Goal: Task Accomplishment & Management: Use online tool/utility

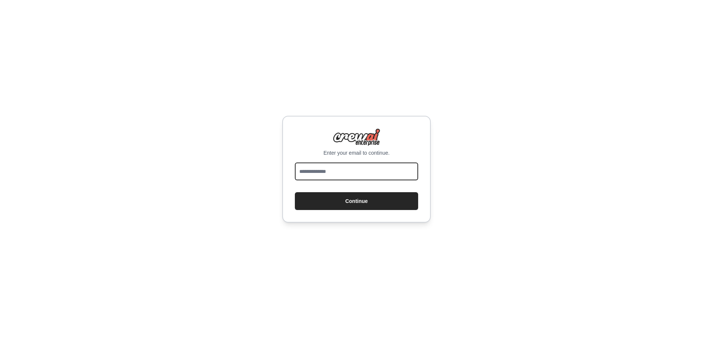
click at [323, 178] on input "email" at bounding box center [356, 172] width 123 height 18
type input "**********"
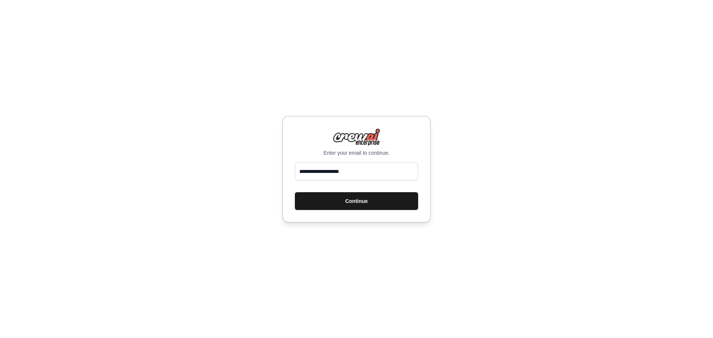
click at [325, 201] on button "Continue" at bounding box center [356, 201] width 123 height 18
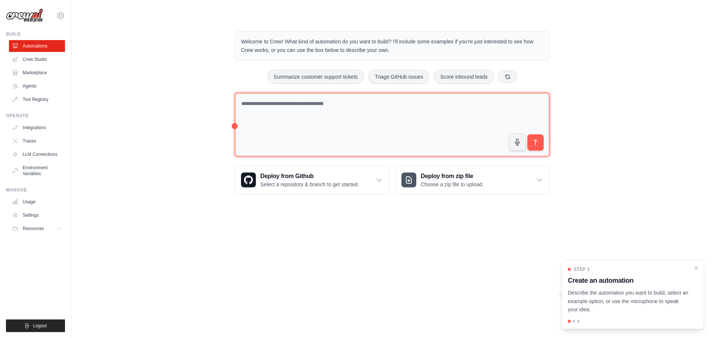
click at [289, 115] on textarea at bounding box center [392, 125] width 315 height 64
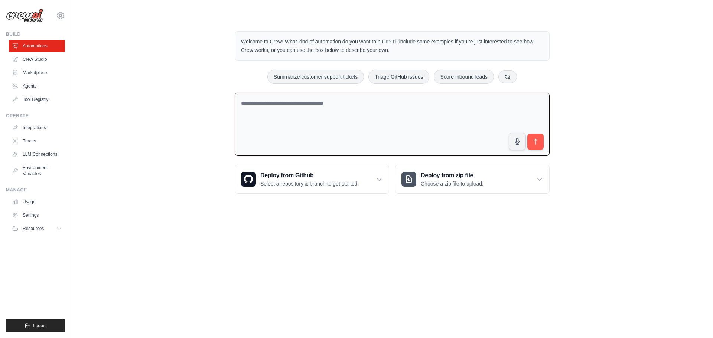
paste textarea "**********"
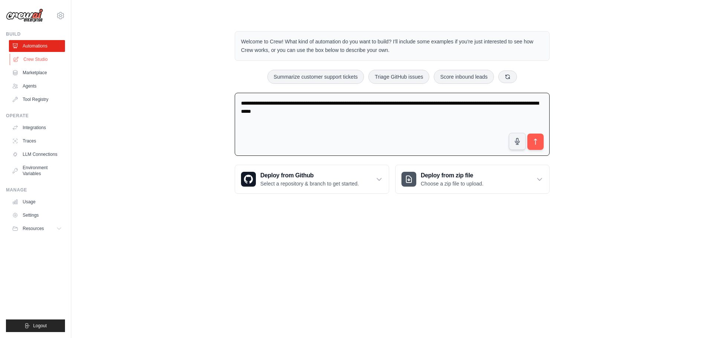
type textarea "**********"
click at [41, 63] on link "Crew Studio" at bounding box center [38, 59] width 56 height 12
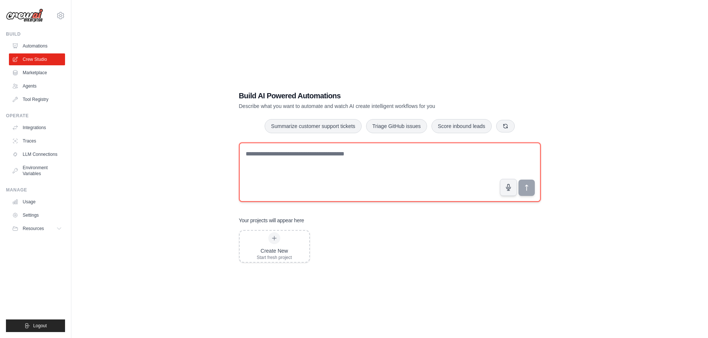
click at [310, 179] on textarea at bounding box center [390, 172] width 302 height 59
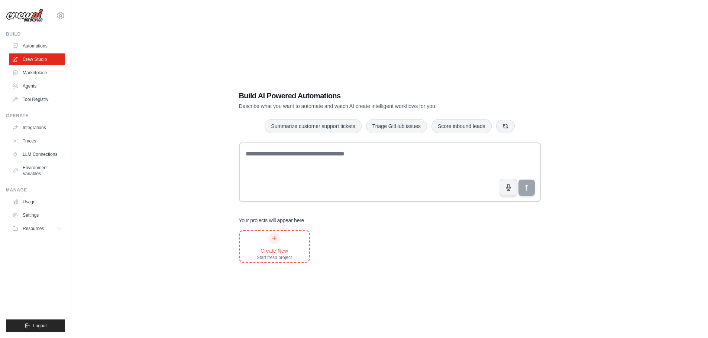
click at [267, 240] on div "Create New Start fresh project" at bounding box center [274, 247] width 35 height 28
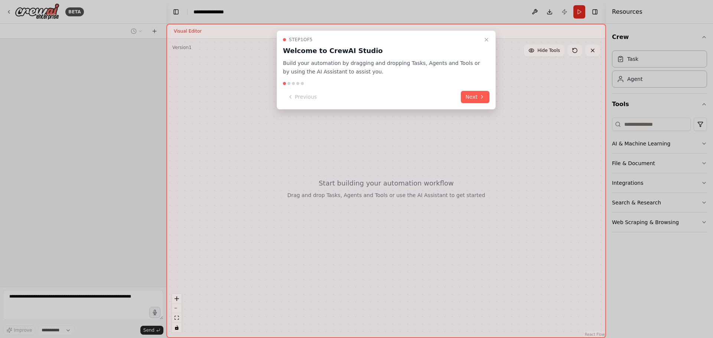
select select "****"
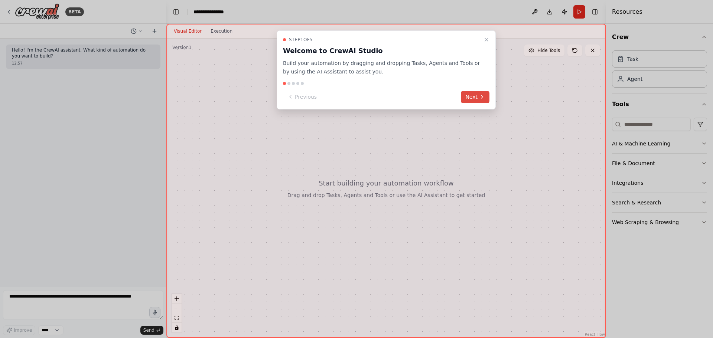
click at [464, 96] on button "Next" at bounding box center [475, 97] width 29 height 12
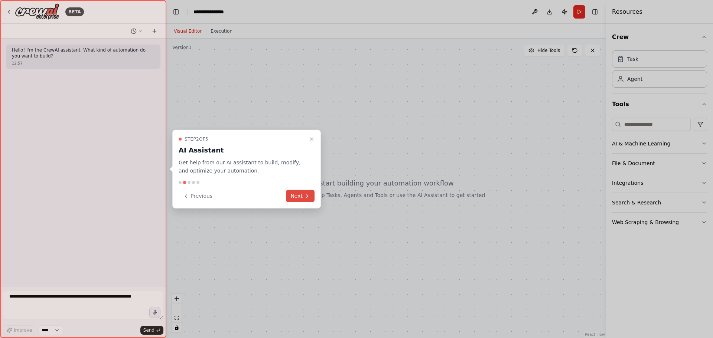
click at [299, 193] on button "Next" at bounding box center [300, 196] width 29 height 12
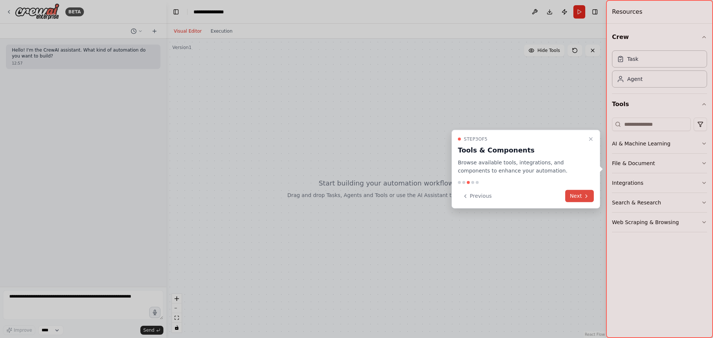
click at [574, 198] on button "Next" at bounding box center [579, 196] width 29 height 12
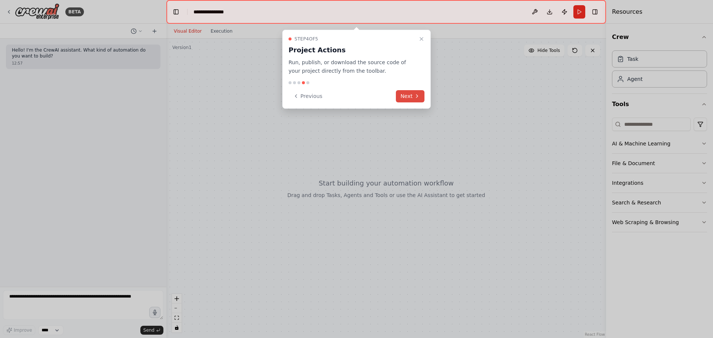
click at [414, 95] on icon at bounding box center [417, 96] width 6 height 6
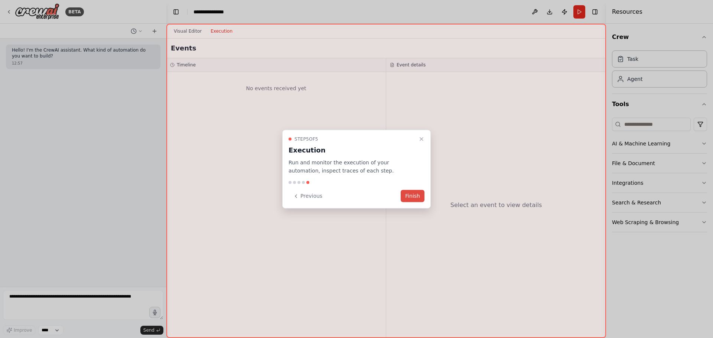
click at [409, 200] on button "Finish" at bounding box center [413, 196] width 24 height 12
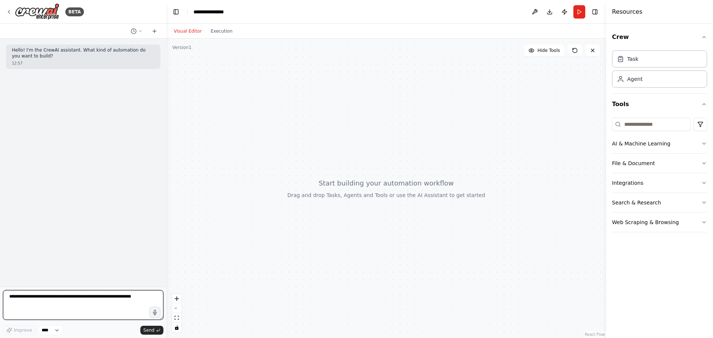
click at [64, 309] on textarea at bounding box center [83, 305] width 160 height 30
paste textarea "**********"
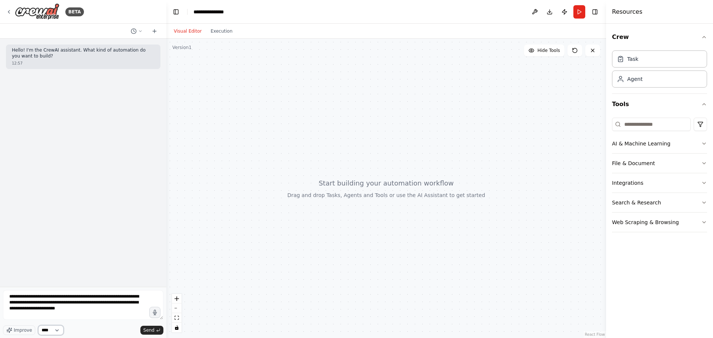
click at [51, 331] on select "****" at bounding box center [50, 331] width 25 height 10
click at [11, 329] on icon "button" at bounding box center [11, 329] width 1 height 0
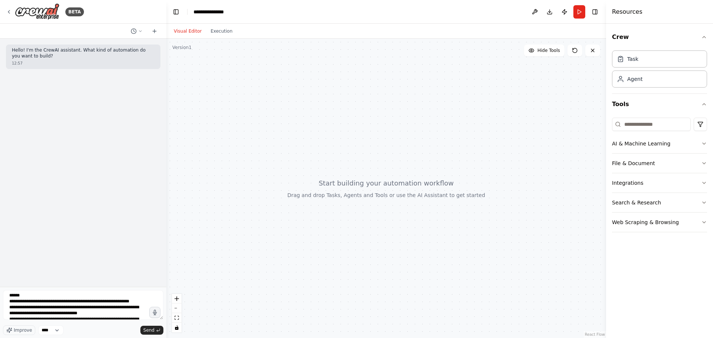
scroll to position [37, 0]
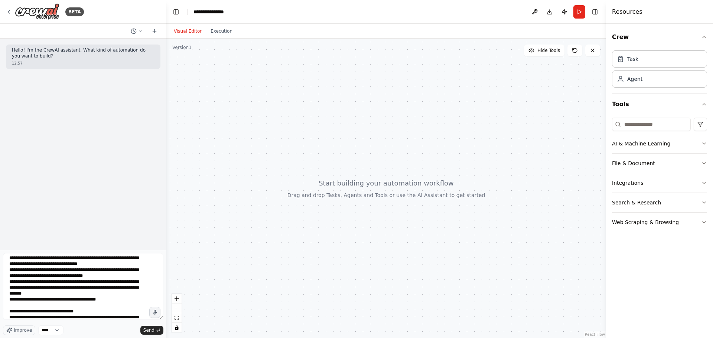
drag, startPoint x: 161, startPoint y: 319, endPoint x: 195, endPoint y: 356, distance: 50.5
click at [195, 338] on html "**********" at bounding box center [356, 169] width 713 height 338
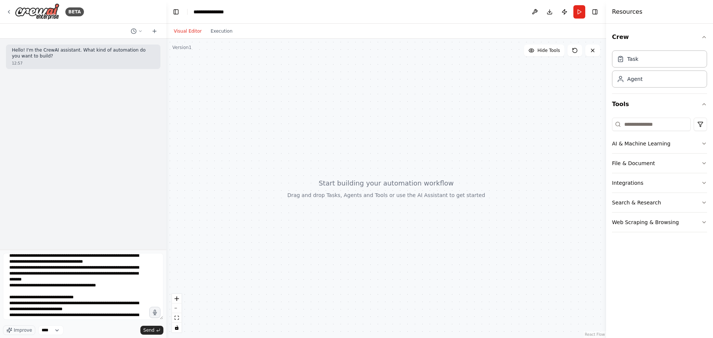
scroll to position [59, 0]
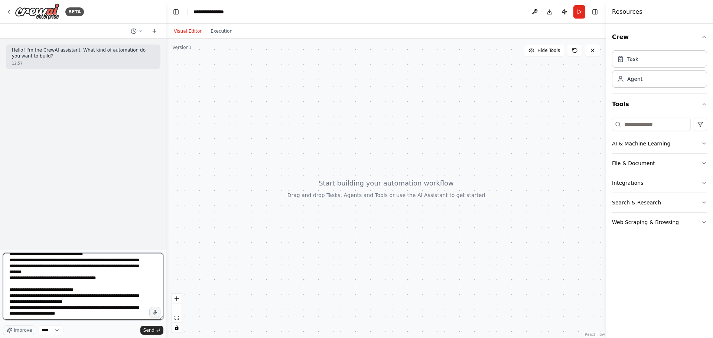
click at [67, 284] on textarea "**********" at bounding box center [83, 286] width 160 height 67
paste textarea
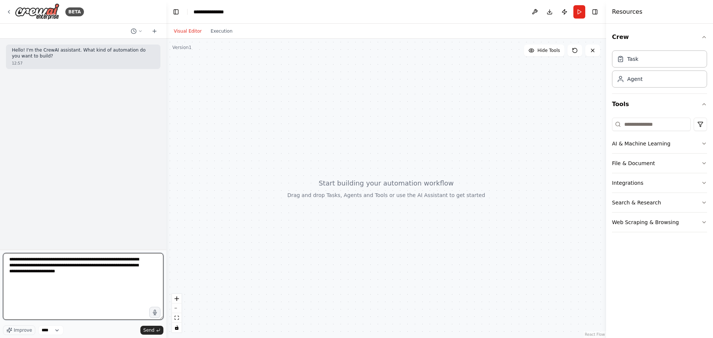
scroll to position [0, 0]
type textarea "**********"
click at [151, 333] on span "Send" at bounding box center [148, 331] width 11 height 6
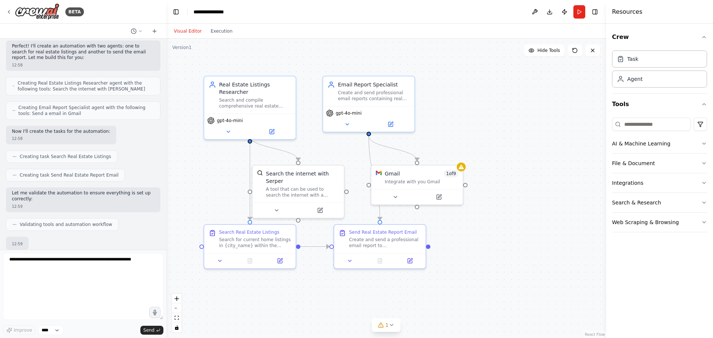
scroll to position [269, 0]
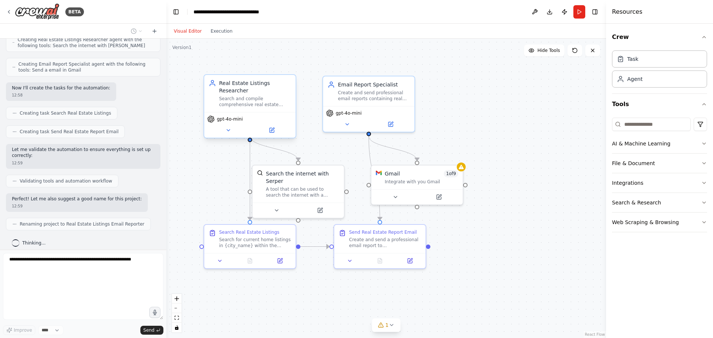
click at [237, 116] on span "gpt-4o-mini" at bounding box center [230, 119] width 26 height 6
click at [232, 116] on span "gpt-4o-mini" at bounding box center [230, 119] width 26 height 6
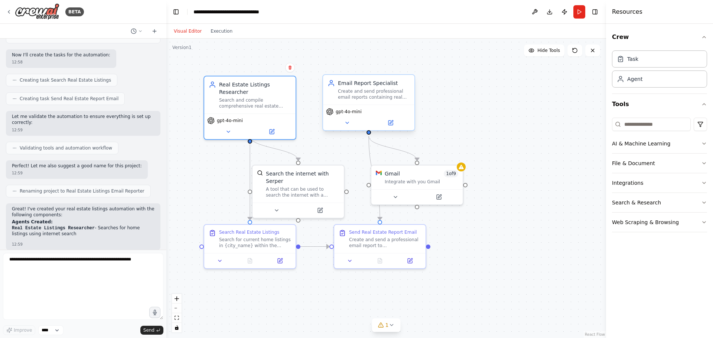
click at [364, 95] on div "Create and send professional email reports containing real estate listings data…" at bounding box center [374, 94] width 72 height 12
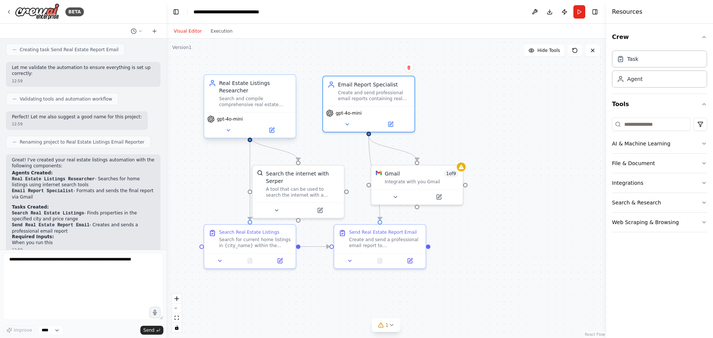
click at [219, 90] on div "Real Estate Listings Researcher Search and compile comprehensive real estate li…" at bounding box center [250, 93] width 82 height 28
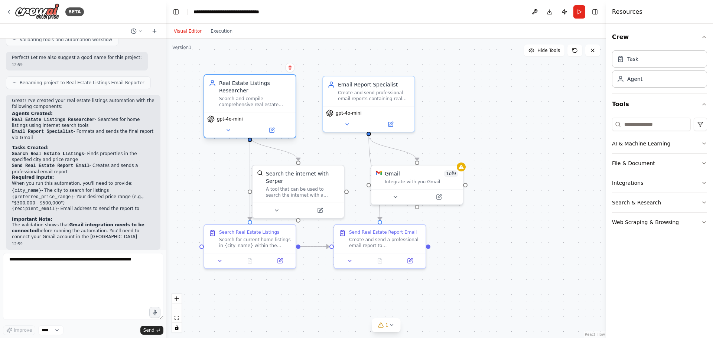
drag, startPoint x: 230, startPoint y: 91, endPoint x: 216, endPoint y: 103, distance: 18.5
click at [214, 94] on div "Real Estate Listings Researcher Search and compile comprehensive real estate li…" at bounding box center [250, 93] width 82 height 28
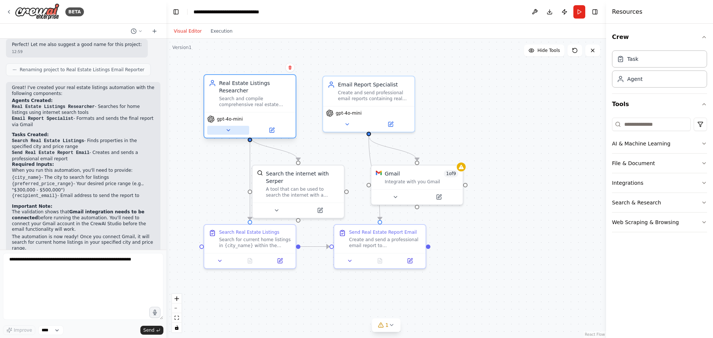
click at [230, 127] on icon at bounding box center [228, 130] width 6 height 6
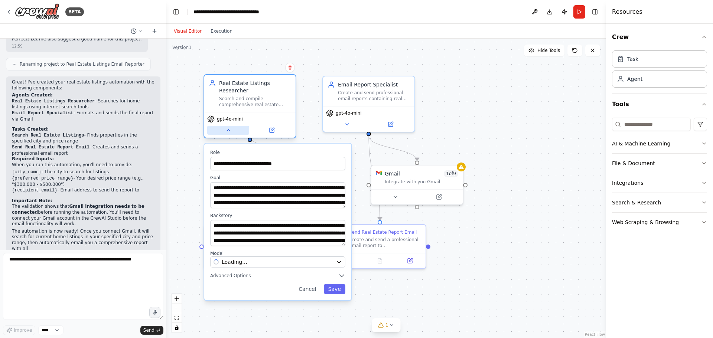
scroll to position [435, 0]
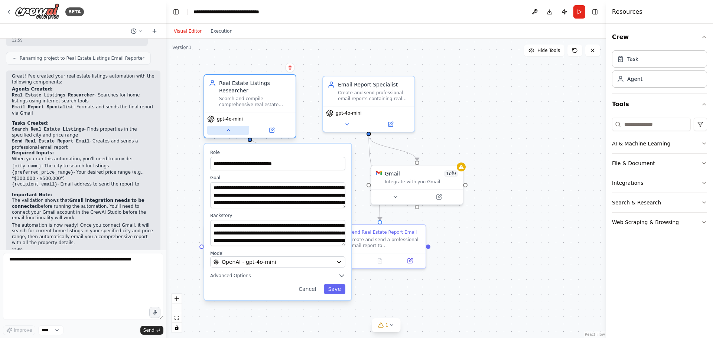
click at [231, 126] on button at bounding box center [228, 130] width 42 height 9
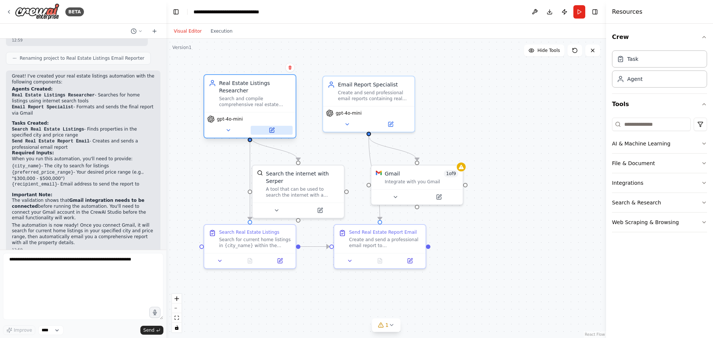
click at [274, 127] on icon at bounding box center [272, 130] width 6 height 6
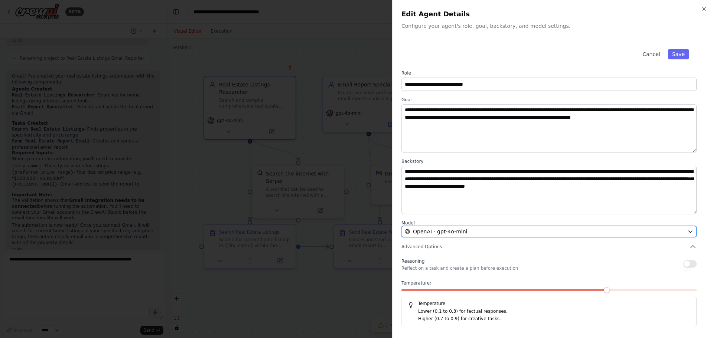
click at [466, 231] on div "OpenAI - gpt-4o-mini" at bounding box center [545, 231] width 280 height 7
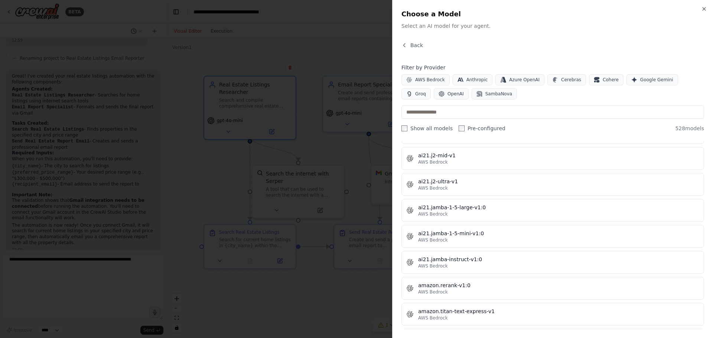
scroll to position [0, 0]
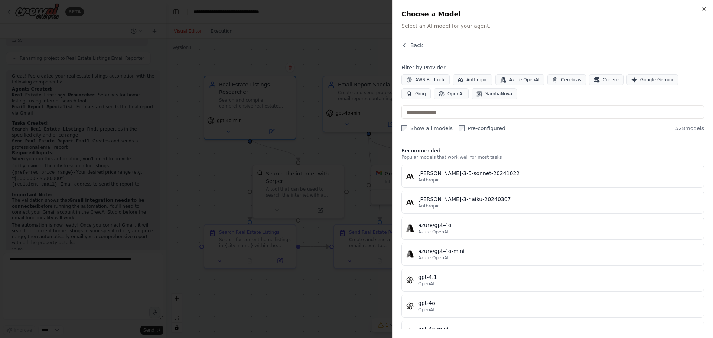
click at [293, 71] on div at bounding box center [356, 169] width 713 height 338
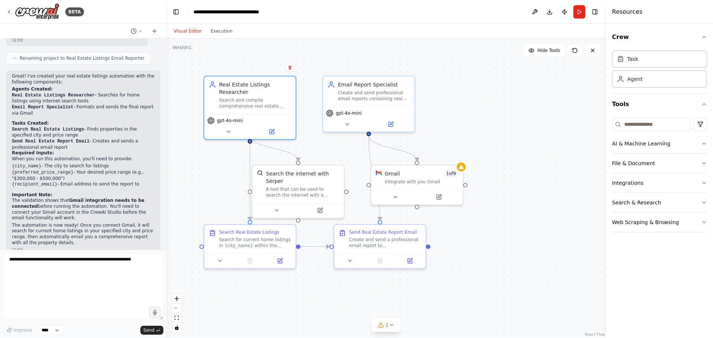
click at [211, 193] on div ".deletable-edge-delete-btn { width: 20px; height: 20px; border: 0px solid #ffff…" at bounding box center [386, 189] width 440 height 300
drag, startPoint x: 426, startPoint y: 176, endPoint x: 441, endPoint y: 166, distance: 18.2
click at [441, 166] on div "Gmail 1 of 9 Integrate with you Gmail" at bounding box center [440, 168] width 74 height 15
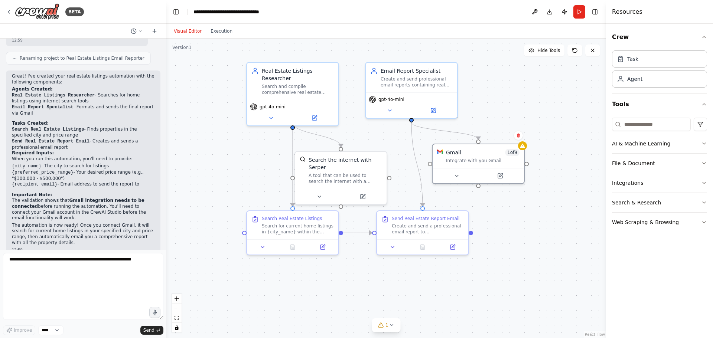
drag, startPoint x: 497, startPoint y: 254, endPoint x: 527, endPoint y: 240, distance: 32.9
click at [527, 240] on div ".deletable-edge-delete-btn { width: 20px; height: 20px; border: 0px solid #ffff…" at bounding box center [386, 189] width 440 height 300
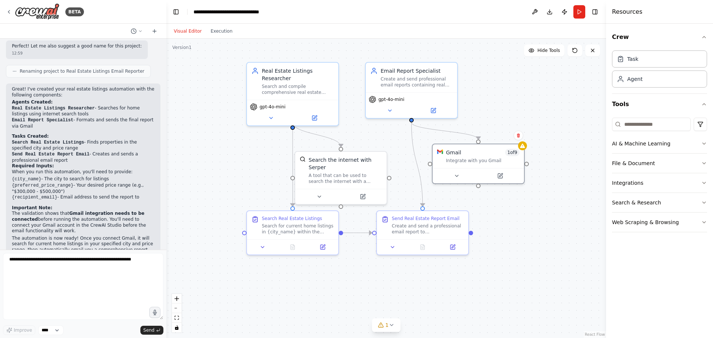
scroll to position [435, 0]
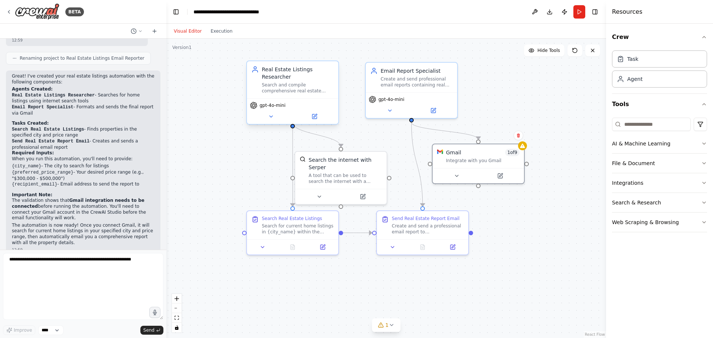
click at [268, 102] on div "gpt-4o-mini" at bounding box center [268, 105] width 36 height 7
click at [267, 103] on span "gpt-4o-mini" at bounding box center [273, 106] width 26 height 6
click at [270, 102] on div "gpt-4o-mini" at bounding box center [268, 105] width 36 height 7
click at [274, 112] on button at bounding box center [271, 116] width 42 height 9
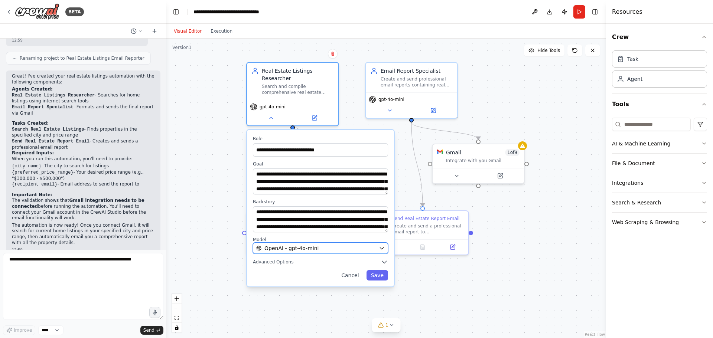
click at [296, 245] on span "OpenAI - gpt-4o-mini" at bounding box center [291, 248] width 54 height 7
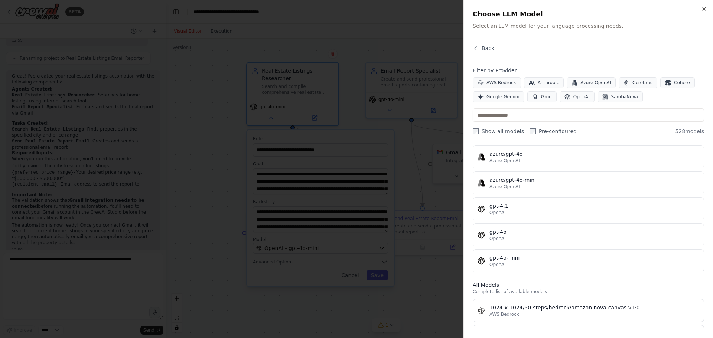
scroll to position [111, 0]
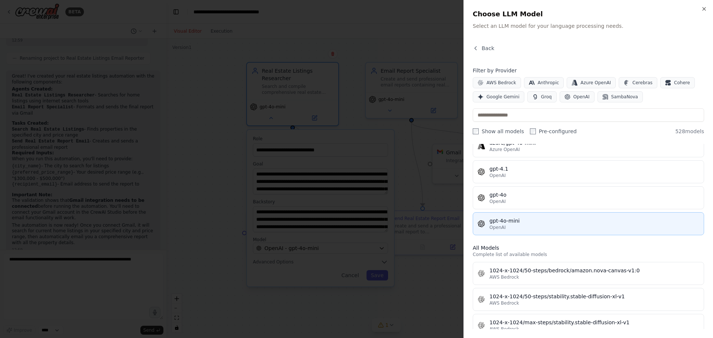
click at [548, 224] on div "gpt-4o-mini" at bounding box center [595, 220] width 210 height 7
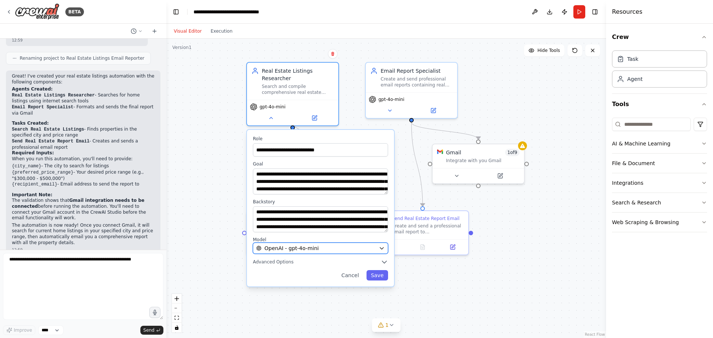
click at [292, 245] on span "OpenAI - gpt-4o-mini" at bounding box center [291, 248] width 54 height 7
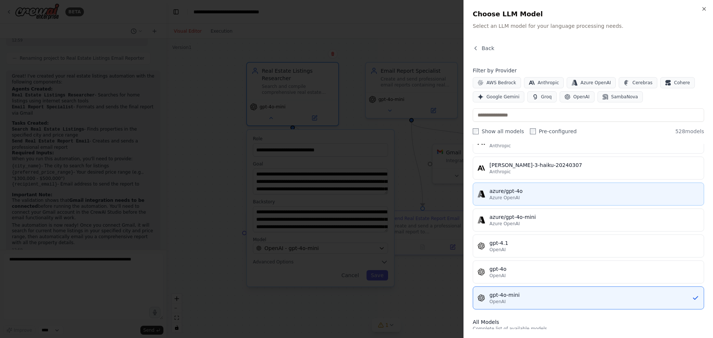
scroll to position [0, 0]
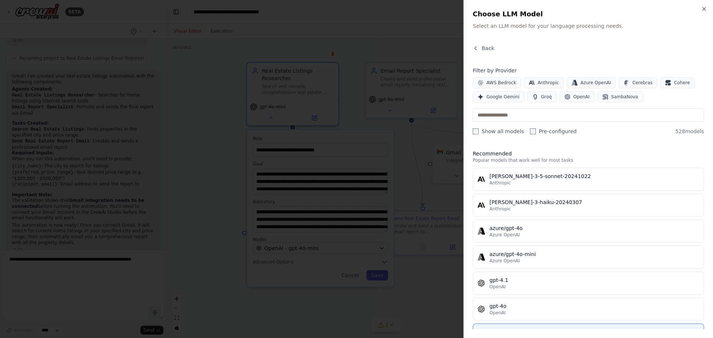
click at [198, 123] on div at bounding box center [356, 169] width 713 height 338
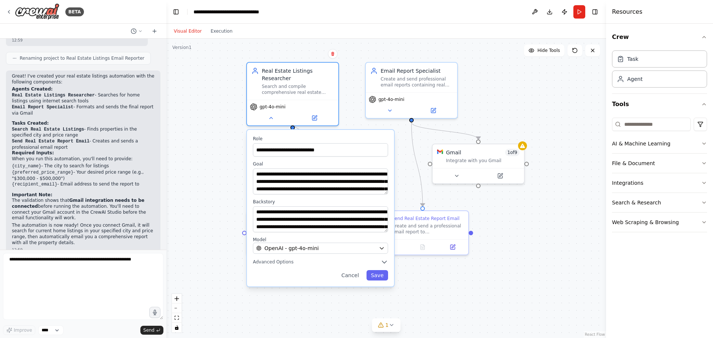
click at [220, 122] on div ".deletable-edge-delete-btn { width: 20px; height: 20px; border: 0px solid #ffff…" at bounding box center [386, 189] width 440 height 300
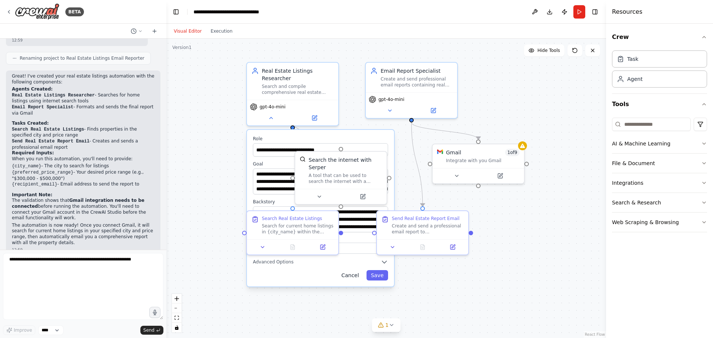
click at [354, 270] on button "Cancel" at bounding box center [350, 275] width 26 height 10
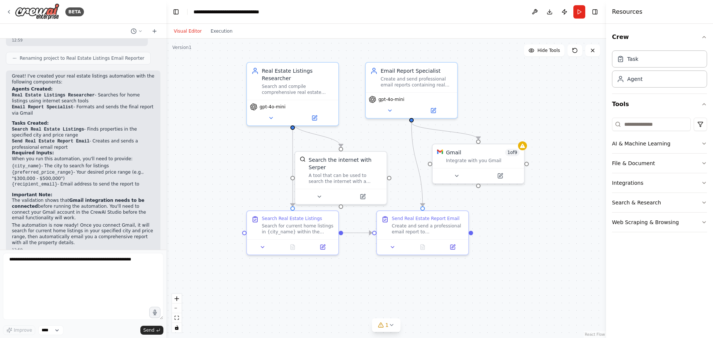
click at [223, 161] on div ".deletable-edge-delete-btn { width: 20px; height: 20px; border: 0px solid #ffff…" at bounding box center [386, 189] width 440 height 300
click at [276, 112] on button at bounding box center [271, 116] width 42 height 9
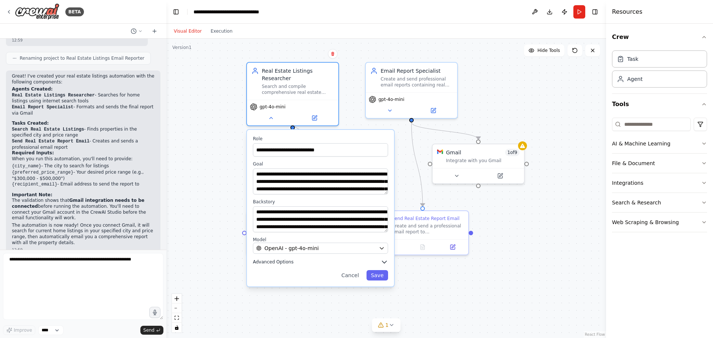
click at [303, 259] on button "Advanced Options" at bounding box center [320, 262] width 135 height 7
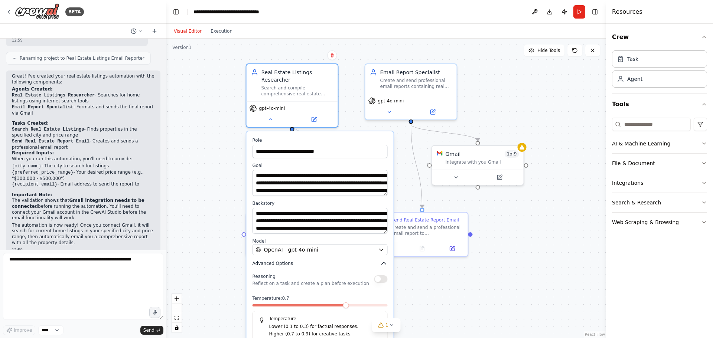
click at [277, 261] on span "Advanced Options" at bounding box center [273, 264] width 40 height 6
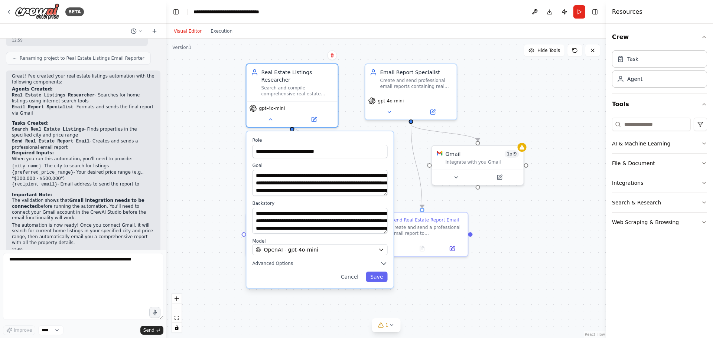
click at [208, 139] on div ".deletable-edge-delete-btn { width: 20px; height: 20px; border: 0px solid #ffff…" at bounding box center [386, 189] width 440 height 300
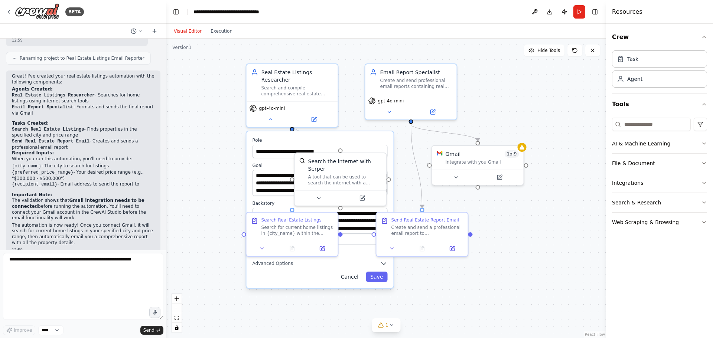
click at [351, 272] on button "Cancel" at bounding box center [349, 277] width 26 height 10
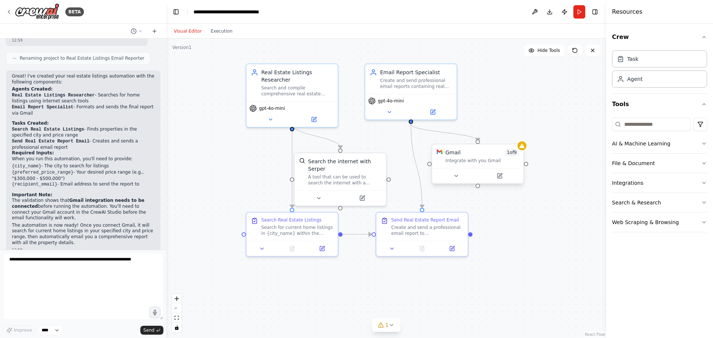
click at [442, 164] on div "Gmail 1 of 9 Integrate with you Gmail" at bounding box center [477, 156] width 91 height 24
click at [449, 172] on button at bounding box center [456, 176] width 42 height 9
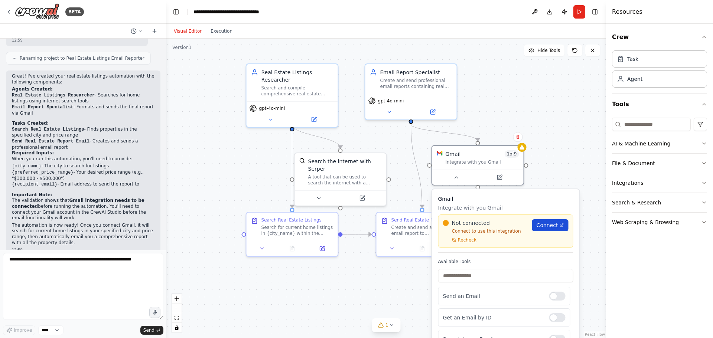
click at [550, 231] on link "Connect" at bounding box center [550, 226] width 36 height 12
click at [230, 157] on div ".deletable-edge-delete-btn { width: 20px; height: 20px; border: 0px solid #ffff…" at bounding box center [386, 189] width 440 height 300
click at [579, 166] on div ".deletable-edge-delete-btn { width: 20px; height: 20px; border: 0px solid #ffff…" at bounding box center [386, 189] width 440 height 300
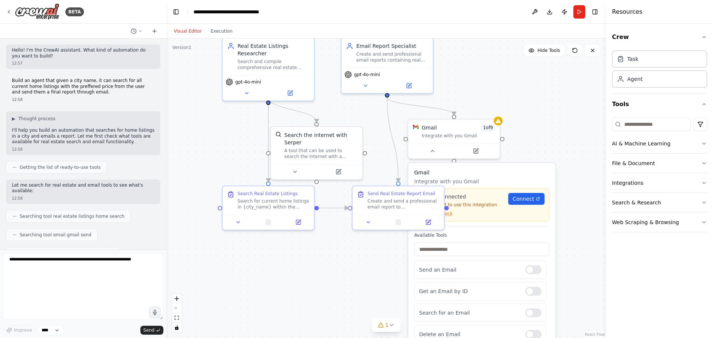
drag, startPoint x: 209, startPoint y: 72, endPoint x: 182, endPoint y: 46, distance: 37.8
click at [182, 46] on div "Version 1 Hide Tools .deletable-edge-delete-btn { width: 20px; height: 20px; bo…" at bounding box center [386, 189] width 440 height 300
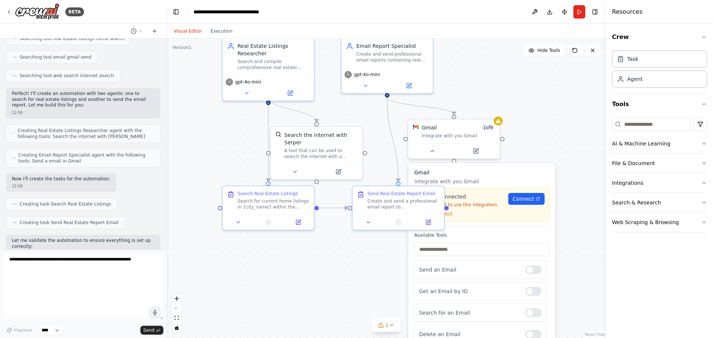
scroll to position [186, 0]
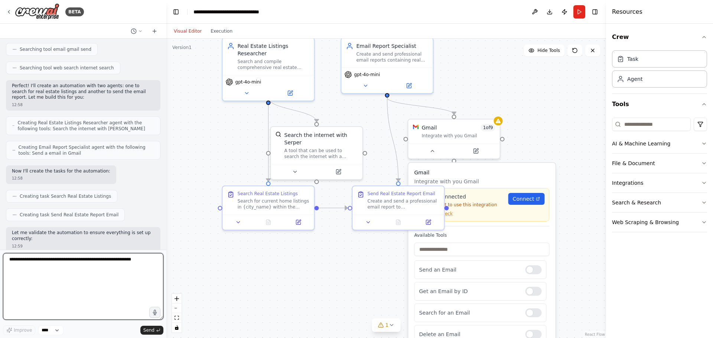
click at [66, 267] on textarea at bounding box center [83, 286] width 160 height 67
type textarea "**********"
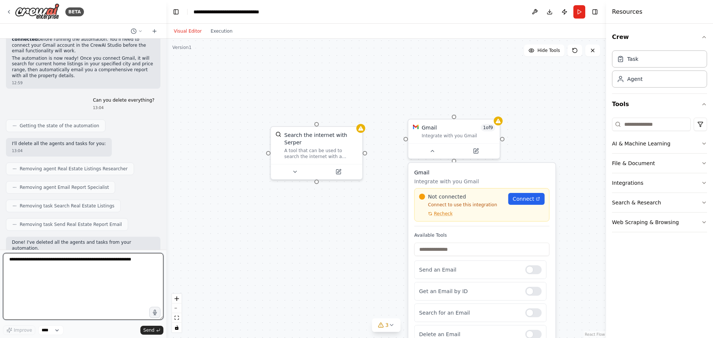
scroll to position [608, 0]
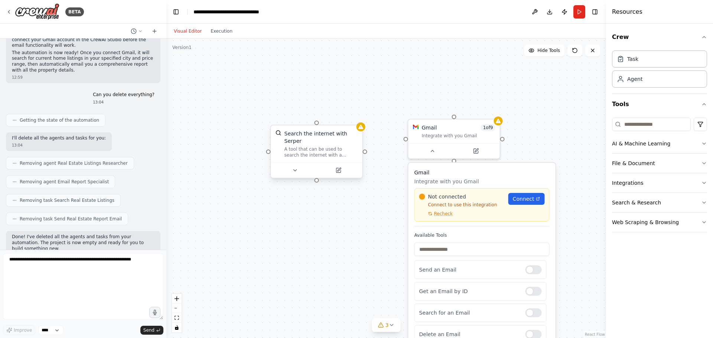
click at [314, 138] on div "Search the internet with Serper A tool that can be used to search the internet …" at bounding box center [321, 144] width 74 height 28
click at [473, 137] on div "Integrate with you Gmail" at bounding box center [459, 134] width 74 height 6
click at [444, 127] on div "Gmail 1 of 9" at bounding box center [459, 126] width 74 height 7
drag, startPoint x: 439, startPoint y: 129, endPoint x: 498, endPoint y: 110, distance: 62.1
click at [498, 110] on button at bounding box center [495, 111] width 10 height 10
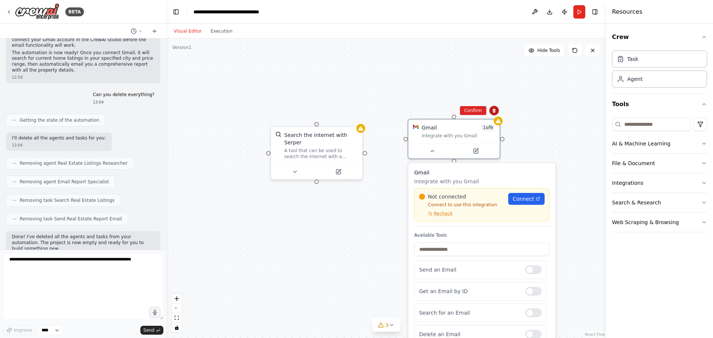
click at [495, 110] on icon at bounding box center [493, 111] width 3 height 4
click at [491, 109] on button at bounding box center [495, 111] width 10 height 10
click at [469, 111] on button "Confirm" at bounding box center [473, 110] width 26 height 9
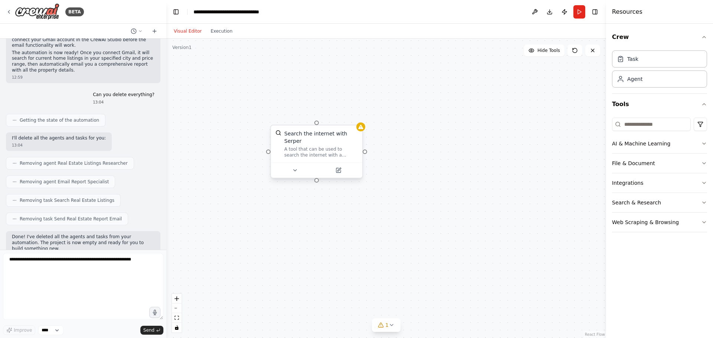
click at [348, 137] on div "Search the internet with Serper" at bounding box center [321, 137] width 74 height 15
click at [361, 120] on button at bounding box center [357, 118] width 10 height 10
click at [332, 118] on button "Confirm" at bounding box center [335, 118] width 26 height 9
click at [368, 133] on div "Search the internet with Serper A tool that can be used to search the internet …" at bounding box center [386, 189] width 440 height 300
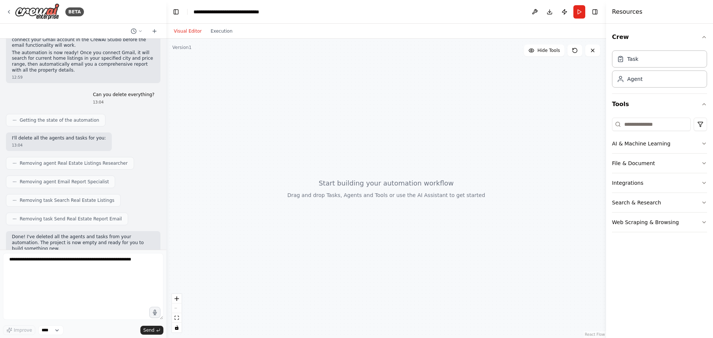
click at [397, 208] on div at bounding box center [386, 189] width 440 height 300
click at [153, 33] on icon at bounding box center [155, 31] width 6 height 6
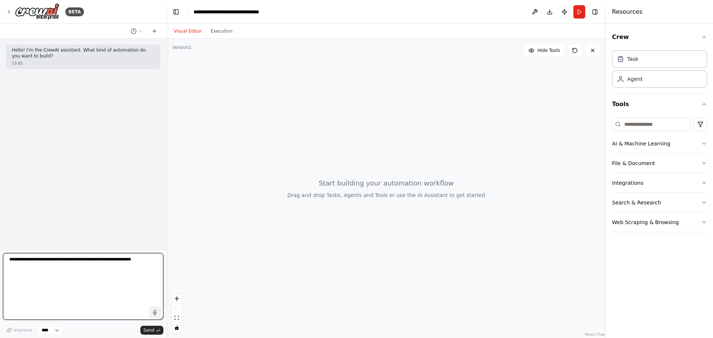
click at [67, 300] on textarea at bounding box center [83, 286] width 160 height 67
type textarea "*******"
click at [94, 268] on textarea "**********" at bounding box center [83, 286] width 160 height 67
click at [80, 263] on textarea "**********" at bounding box center [83, 286] width 160 height 67
click at [79, 262] on textarea "**********" at bounding box center [83, 286] width 160 height 67
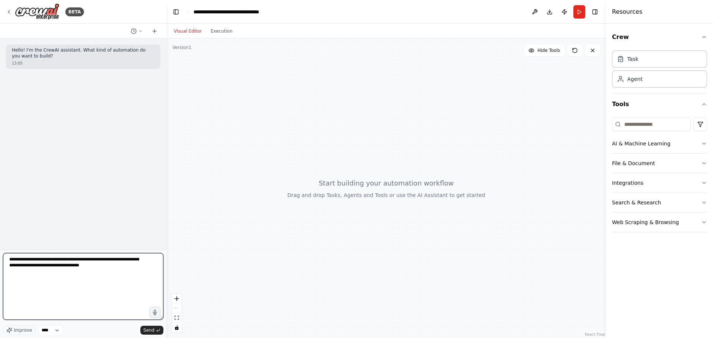
click at [101, 261] on textarea "**********" at bounding box center [83, 286] width 160 height 67
click at [131, 270] on textarea "**********" at bounding box center [83, 286] width 160 height 67
type textarea "**********"
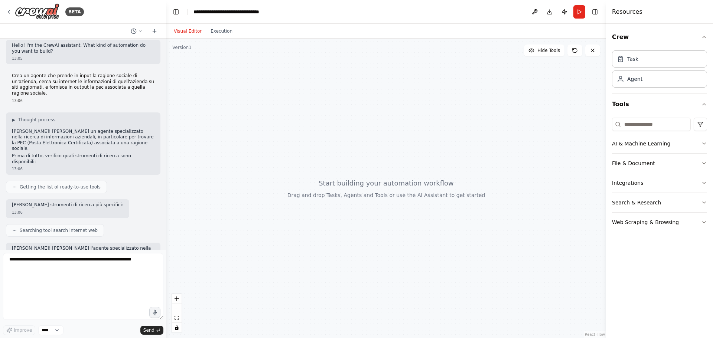
scroll to position [54, 0]
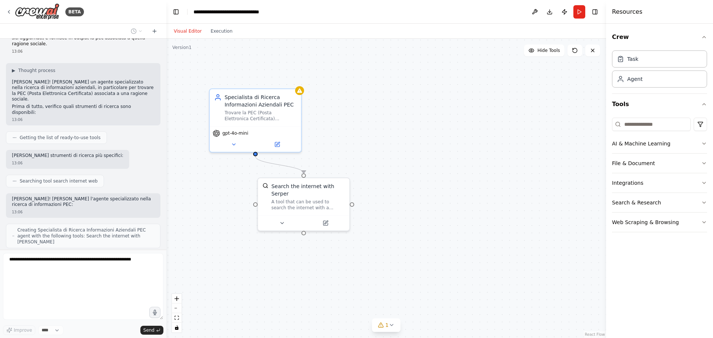
drag, startPoint x: 375, startPoint y: 143, endPoint x: 435, endPoint y: 182, distance: 71.5
click at [483, 217] on div ".deletable-edge-delete-btn { width: 20px; height: 20px; border: 0px solid #ffff…" at bounding box center [386, 189] width 440 height 300
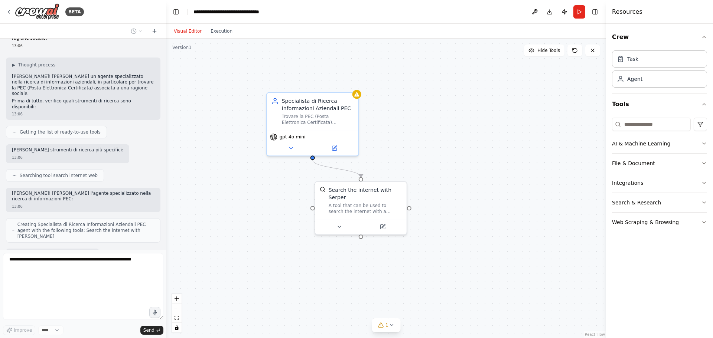
scroll to position [98, 0]
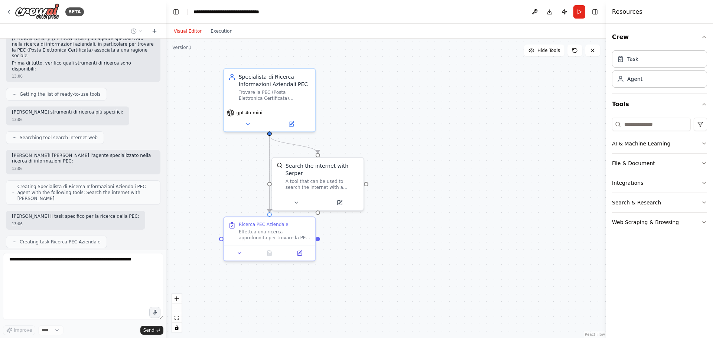
drag, startPoint x: 209, startPoint y: 261, endPoint x: 213, endPoint y: 244, distance: 17.1
click at [213, 244] on div ".deletable-edge-delete-btn { width: 20px; height: 20px; border: 0px solid #ffff…" at bounding box center [386, 189] width 440 height 300
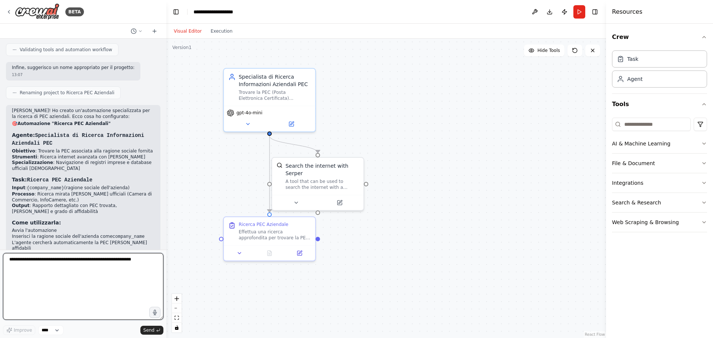
scroll to position [345, 0]
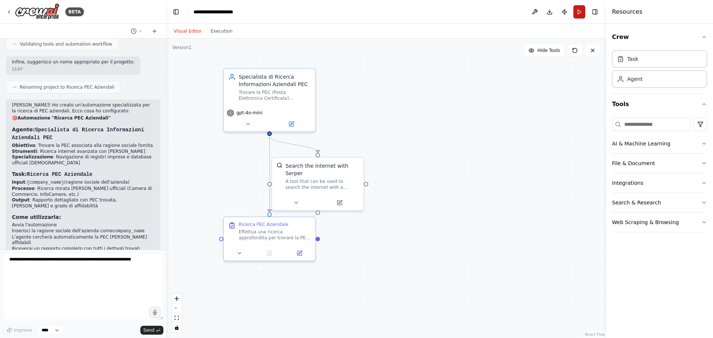
click at [582, 10] on button "Run" at bounding box center [579, 11] width 12 height 13
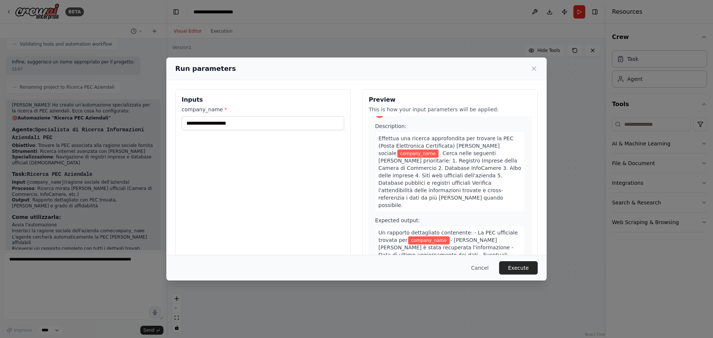
scroll to position [0, 0]
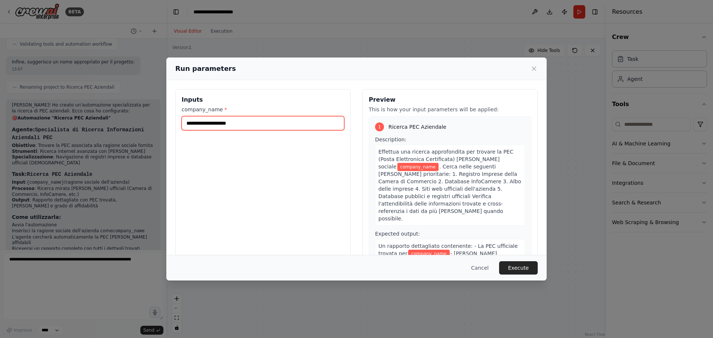
click at [212, 126] on input "company_name *" at bounding box center [263, 123] width 163 height 14
type input "**********"
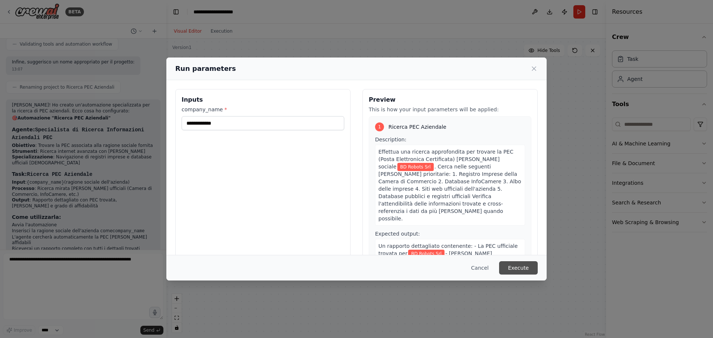
click at [524, 266] on button "Execute" at bounding box center [518, 267] width 39 height 13
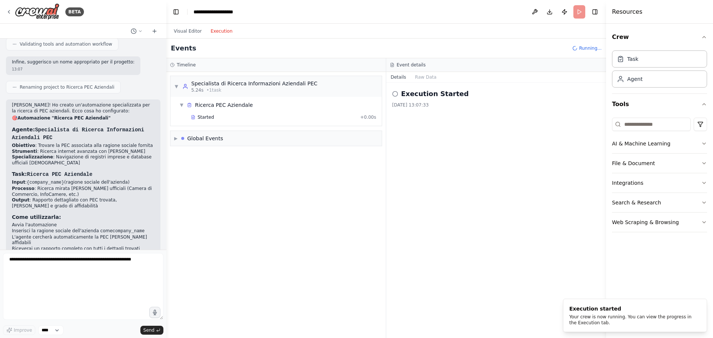
click at [209, 32] on button "Execution" at bounding box center [221, 31] width 31 height 9
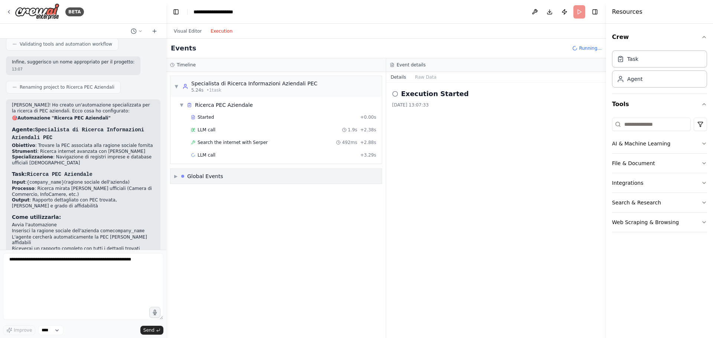
click at [186, 178] on div "Global Events" at bounding box center [202, 176] width 42 height 7
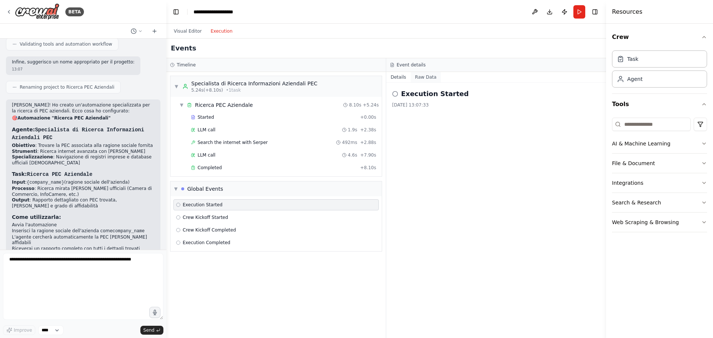
click at [420, 80] on button "Raw Data" at bounding box center [426, 77] width 30 height 10
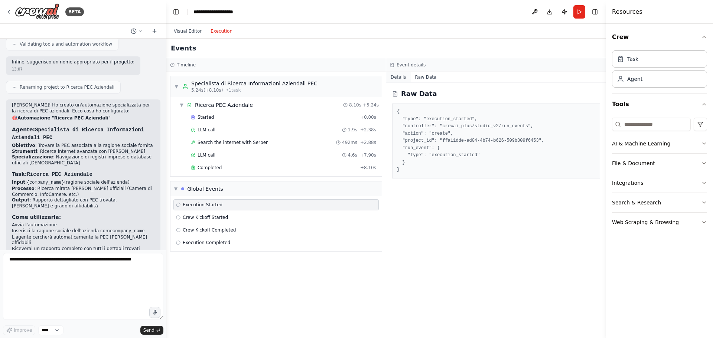
click at [403, 77] on button "Details" at bounding box center [398, 77] width 25 height 10
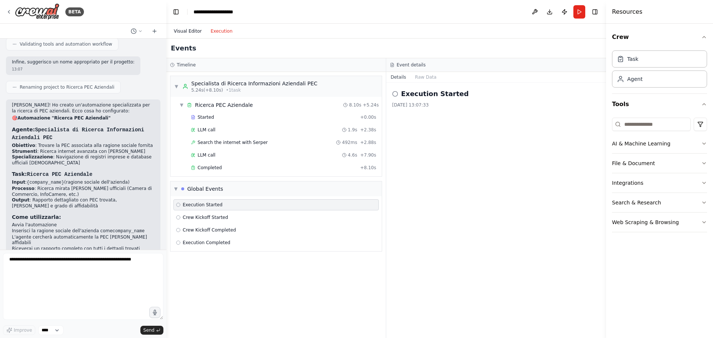
click at [192, 30] on button "Visual Editor" at bounding box center [187, 31] width 37 height 9
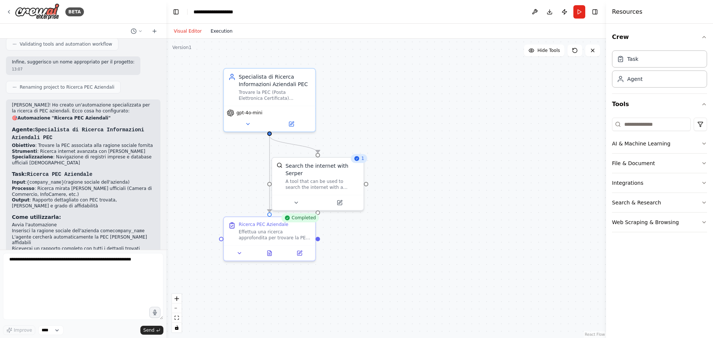
click at [218, 32] on button "Execution" at bounding box center [221, 31] width 31 height 9
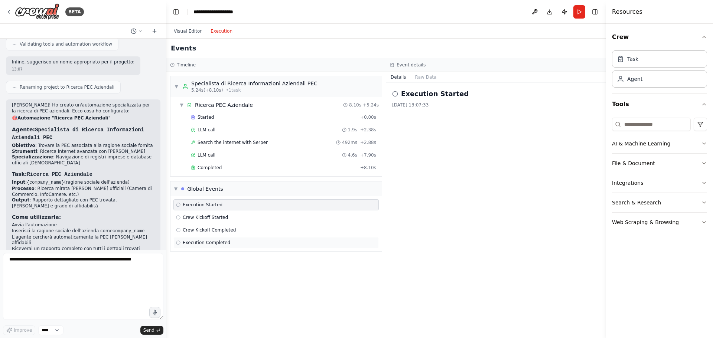
click at [212, 237] on div "Execution Started Crew Kickoff Started Crew Kickoff Completed Execution Complet…" at bounding box center [275, 223] width 211 height 55
click at [213, 241] on span "Execution Completed" at bounding box center [207, 243] width 48 height 6
click at [217, 231] on span "Crew Kickoff Completed" at bounding box center [209, 230] width 53 height 6
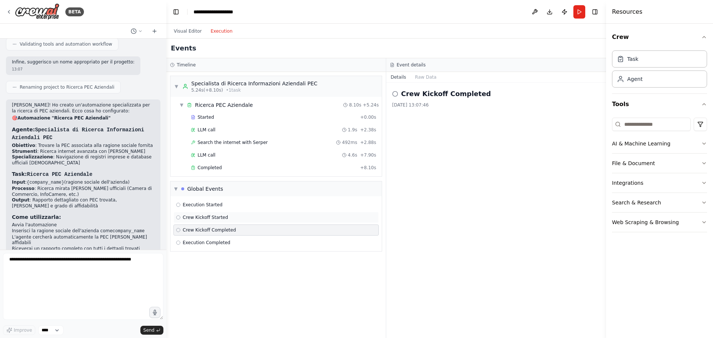
click at [217, 217] on span "Crew Kickoff Started" at bounding box center [205, 218] width 45 height 6
click at [219, 204] on div "Execution Started" at bounding box center [276, 205] width 200 height 6
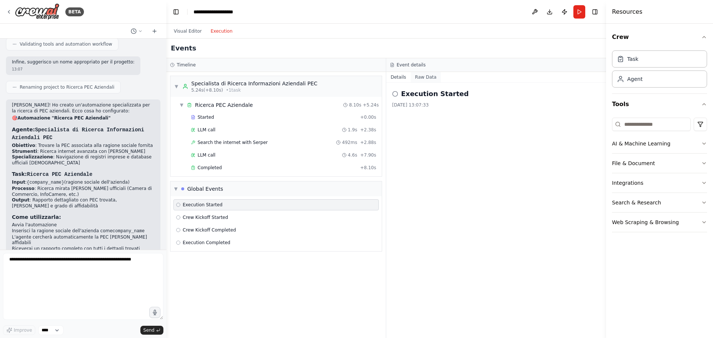
click at [418, 74] on button "Raw Data" at bounding box center [426, 77] width 30 height 10
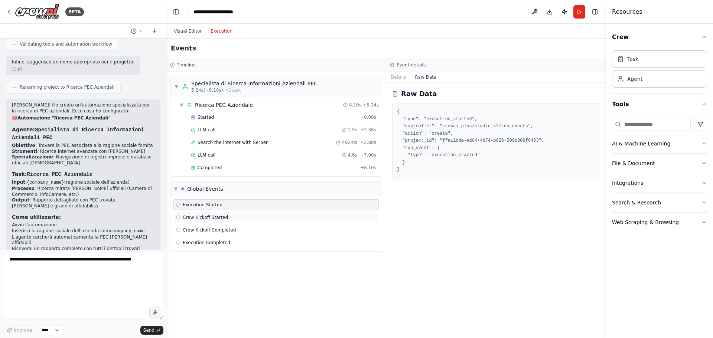
click at [204, 221] on div "Crew Kickoff Started" at bounding box center [275, 217] width 205 height 11
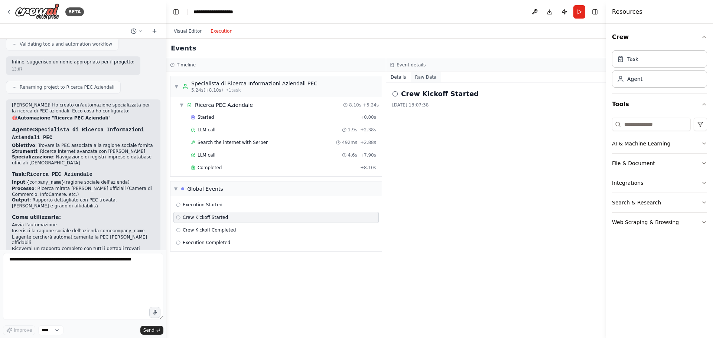
click at [413, 79] on button "Raw Data" at bounding box center [426, 77] width 30 height 10
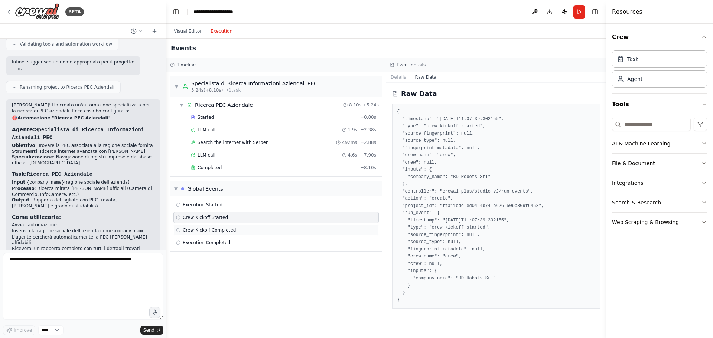
click at [259, 233] on div "Crew Kickoff Completed" at bounding box center [276, 230] width 200 height 6
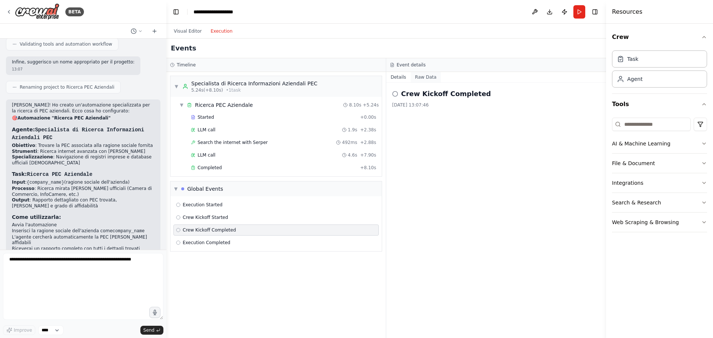
click at [423, 76] on button "Raw Data" at bounding box center [426, 77] width 30 height 10
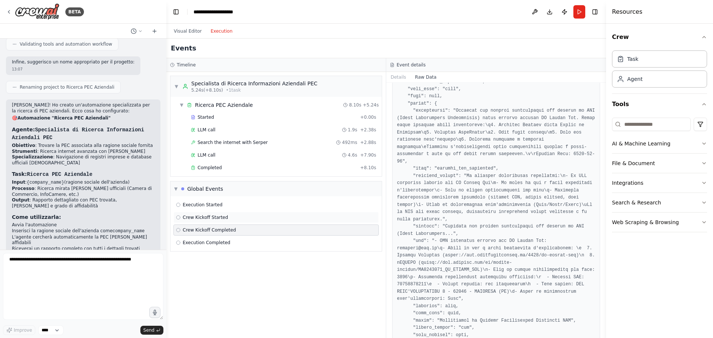
scroll to position [411, 0]
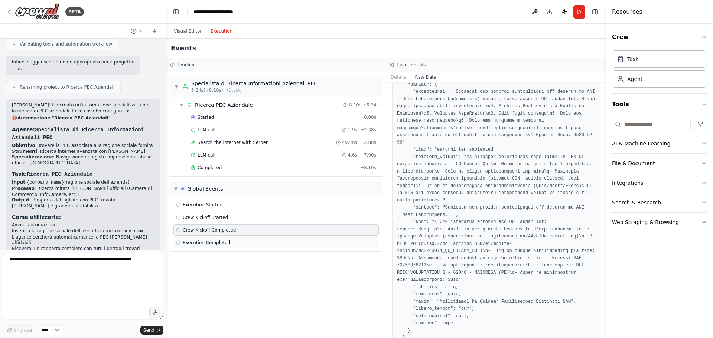
click at [211, 238] on div "Execution Completed" at bounding box center [275, 242] width 205 height 11
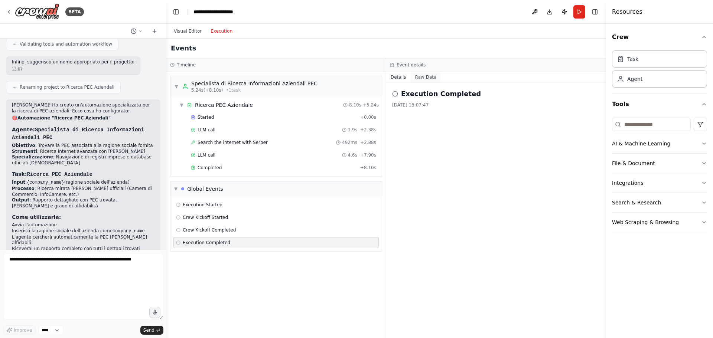
click at [427, 77] on button "Raw Data" at bounding box center [426, 77] width 30 height 10
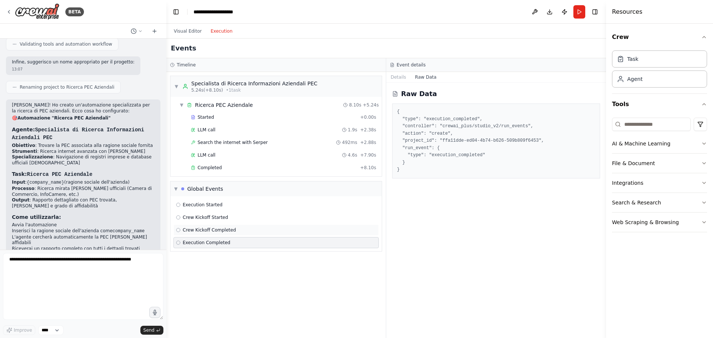
click at [195, 230] on span "Crew Kickoff Completed" at bounding box center [209, 230] width 53 height 6
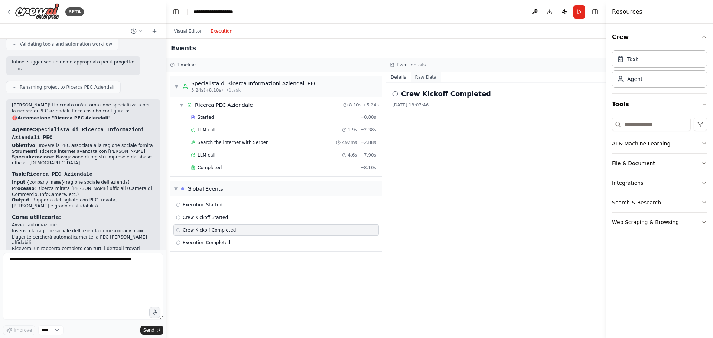
click at [423, 78] on button "Raw Data" at bounding box center [426, 77] width 30 height 10
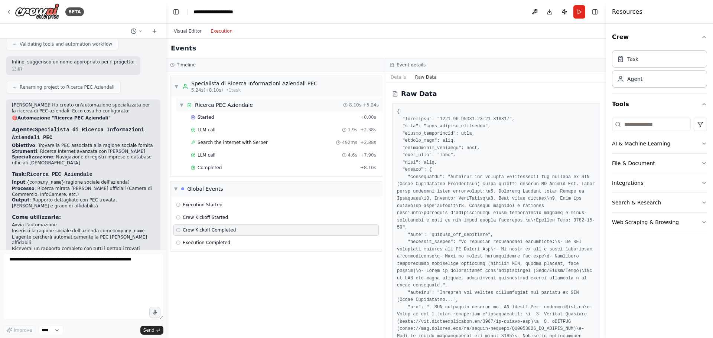
click at [229, 104] on div "Ricerca PEC Aziendale" at bounding box center [224, 104] width 58 height 7
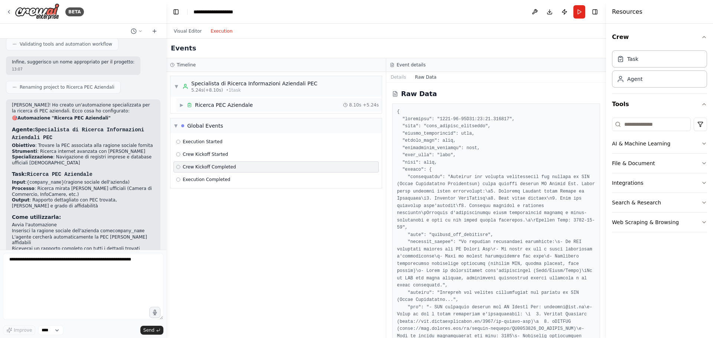
click at [229, 104] on div "Ricerca PEC Aziendale" at bounding box center [224, 104] width 58 height 7
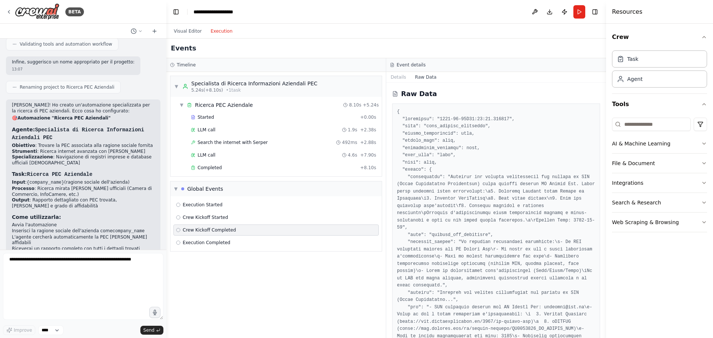
click at [207, 123] on div "Started + 0.00s LLM call 1.9s + 2.38s Search the internet with Serper 492ms + 2…" at bounding box center [278, 143] width 205 height 63
click at [205, 120] on span "Started" at bounding box center [206, 117] width 16 height 6
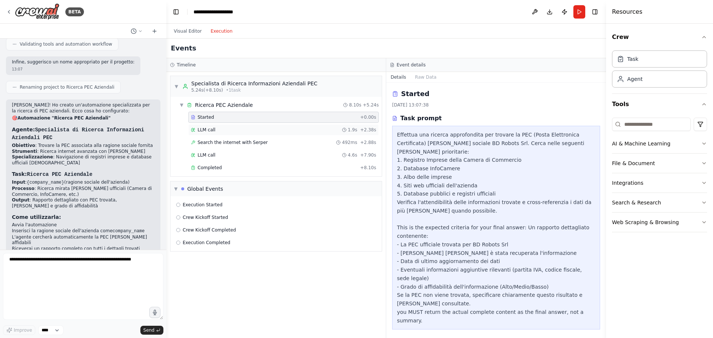
click at [208, 128] on span "LLM call" at bounding box center [207, 130] width 18 height 6
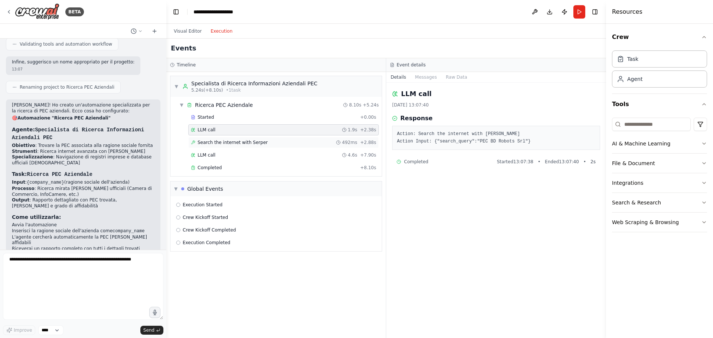
click at [216, 142] on span "Search the internet with Serper" at bounding box center [233, 143] width 70 height 6
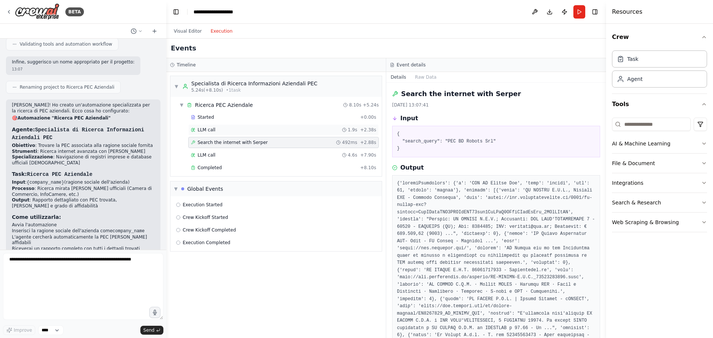
click at [221, 130] on div "LLM call 1.9s + 2.38s" at bounding box center [283, 130] width 185 height 6
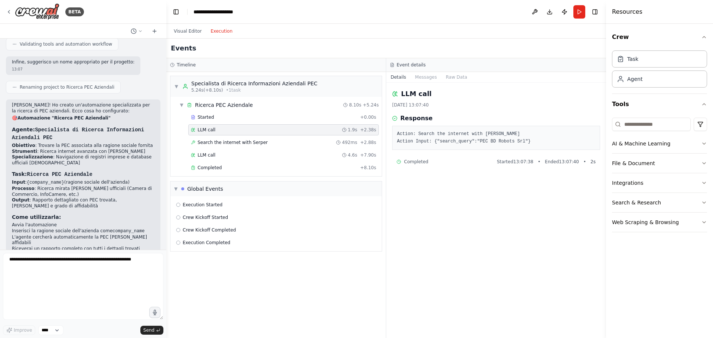
click at [224, 137] on div "Started + 0.00s LLM call 1.9s + 2.38s Search the internet with Serper 492ms + 2…" at bounding box center [278, 143] width 205 height 63
click at [224, 141] on span "Search the internet with Serper" at bounding box center [233, 143] width 70 height 6
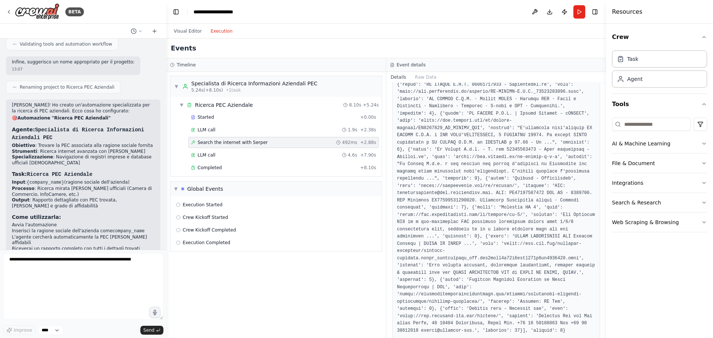
scroll to position [186, 0]
click at [209, 156] on span "LLM call" at bounding box center [207, 155] width 18 height 6
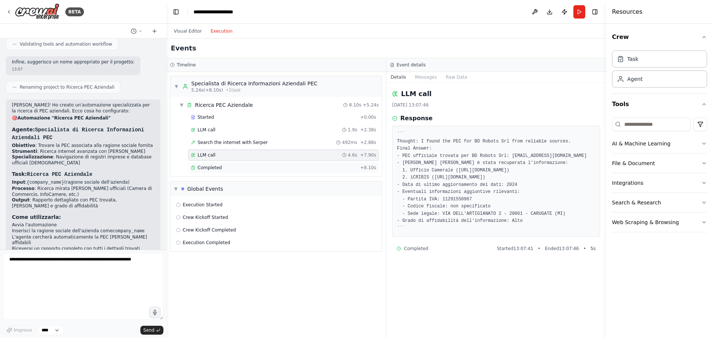
click at [209, 166] on span "Completed" at bounding box center [210, 168] width 24 height 6
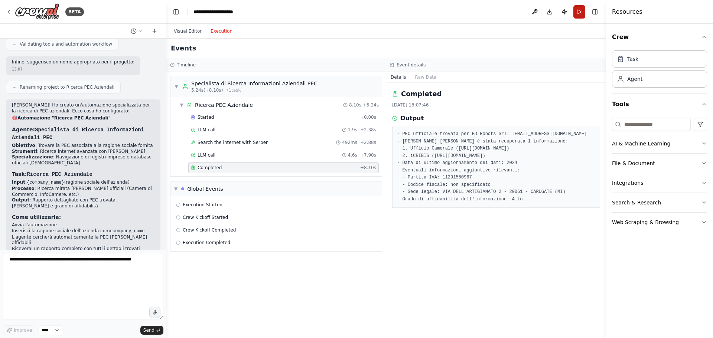
click at [579, 10] on button "Run" at bounding box center [579, 11] width 12 height 13
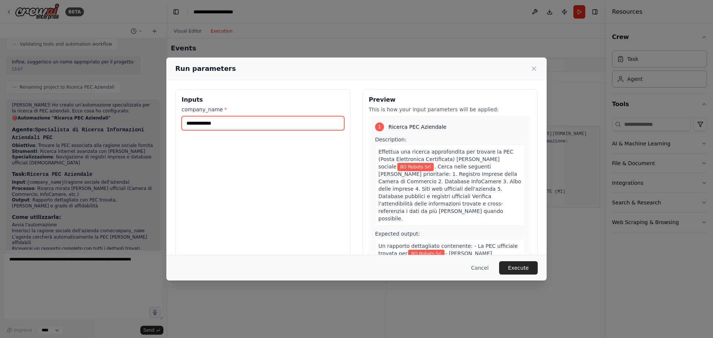
drag, startPoint x: 249, startPoint y: 121, endPoint x: 126, endPoint y: 124, distance: 123.0
click at [131, 124] on div "**********" at bounding box center [356, 169] width 713 height 338
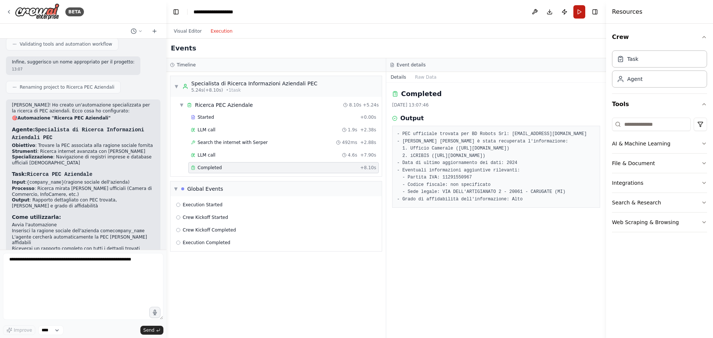
click at [584, 10] on button "Run" at bounding box center [579, 11] width 12 height 13
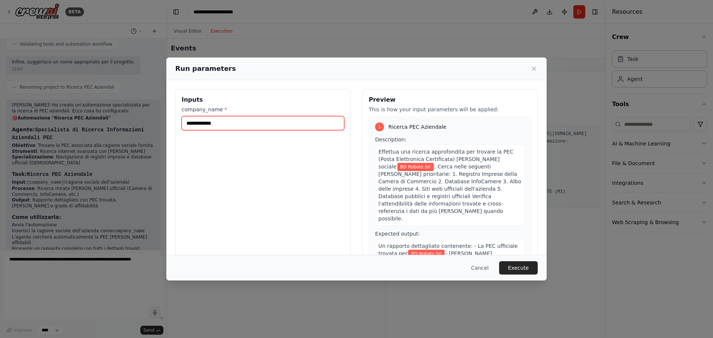
click at [231, 127] on input "**********" at bounding box center [263, 123] width 163 height 14
type input "**"
type input "*********"
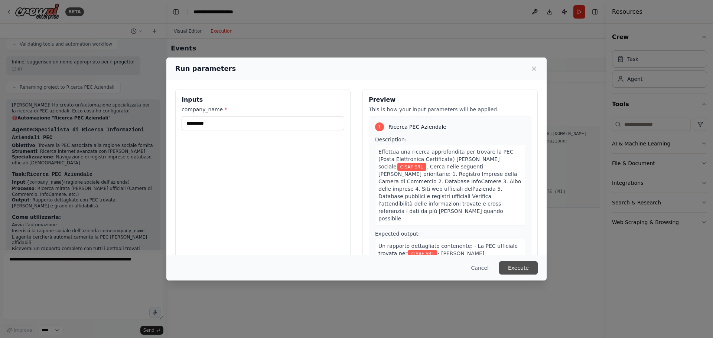
click at [522, 266] on button "Execute" at bounding box center [518, 267] width 39 height 13
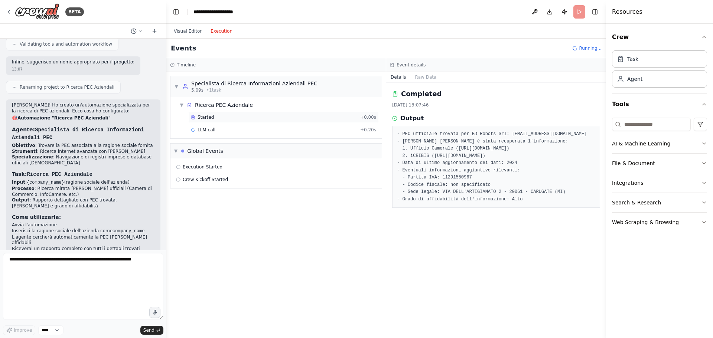
click at [214, 116] on div "Started" at bounding box center [274, 117] width 166 height 6
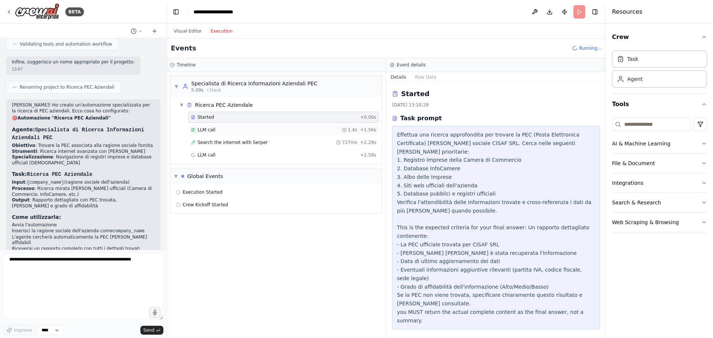
click at [235, 127] on div "LLM call 1.4s + 1.56s" at bounding box center [283, 130] width 185 height 6
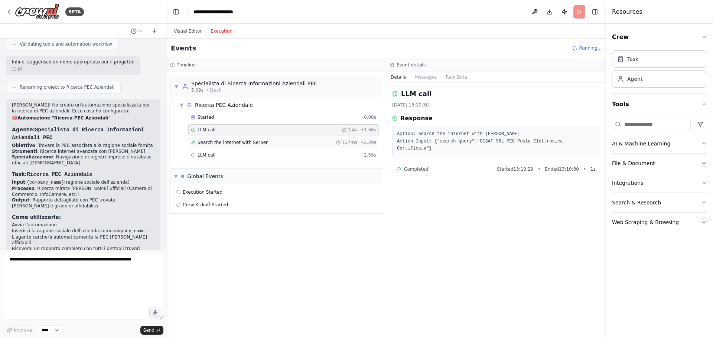
click at [210, 143] on span "Search the internet with Serper" at bounding box center [233, 143] width 70 height 6
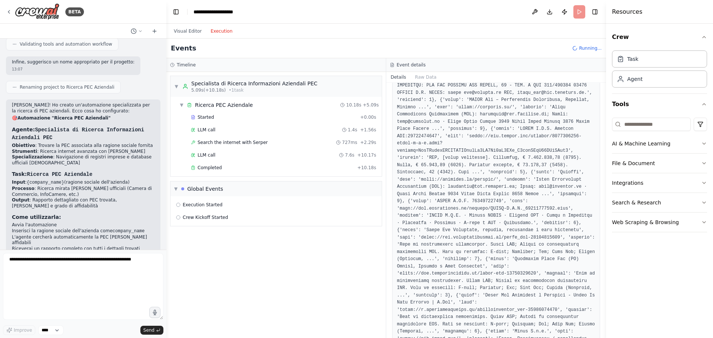
scroll to position [208, 0]
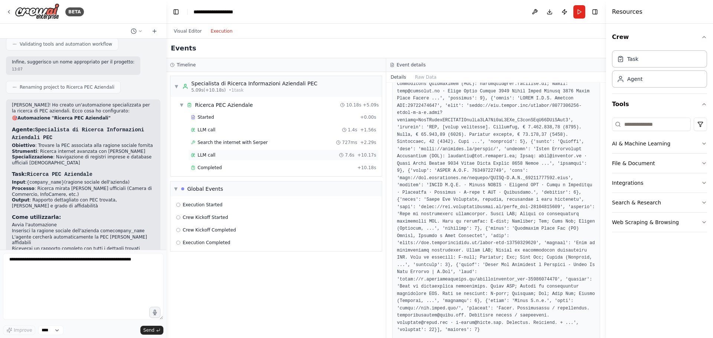
click at [214, 157] on div "LLM call 7.6s + 10.17s" at bounding box center [283, 155] width 185 height 6
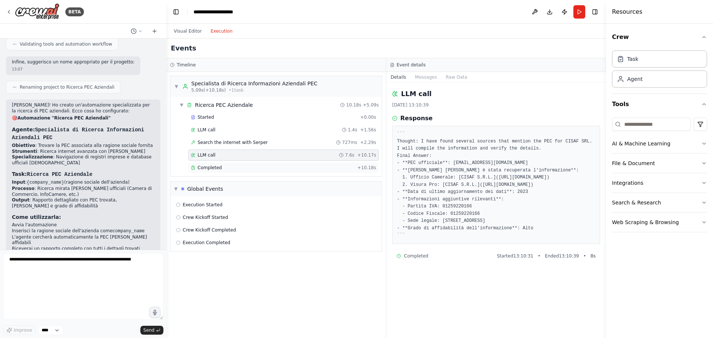
click at [219, 167] on span "Completed" at bounding box center [210, 168] width 24 height 6
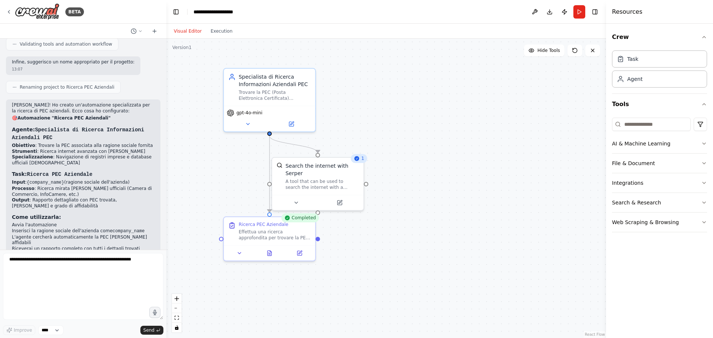
click at [188, 30] on button "Visual Editor" at bounding box center [187, 31] width 37 height 9
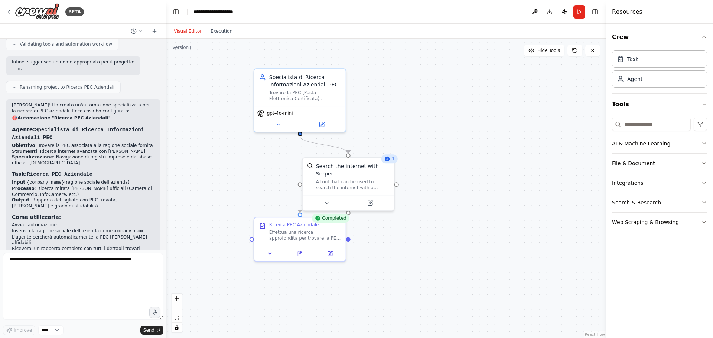
drag, startPoint x: 461, startPoint y: 148, endPoint x: 473, endPoint y: 146, distance: 12.9
click at [473, 146] on div ".deletable-edge-delete-btn { width: 20px; height: 20px; border: 0px solid #ffff…" at bounding box center [386, 189] width 440 height 300
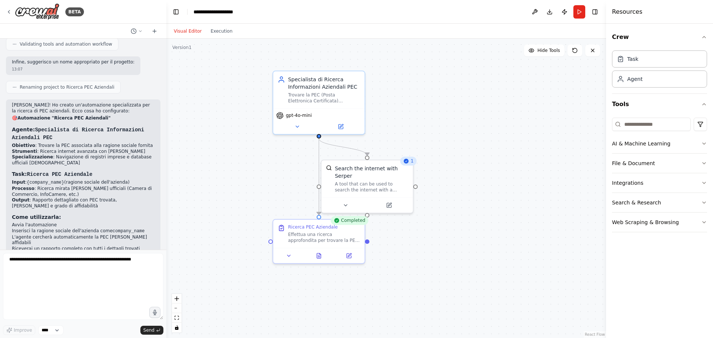
drag, startPoint x: 219, startPoint y: 121, endPoint x: 224, endPoint y: 124, distance: 5.5
click at [224, 124] on div ".deletable-edge-delete-btn { width: 20px; height: 20px; border: 0px solid #ffff…" at bounding box center [386, 189] width 440 height 300
click at [288, 251] on button at bounding box center [289, 254] width 26 height 9
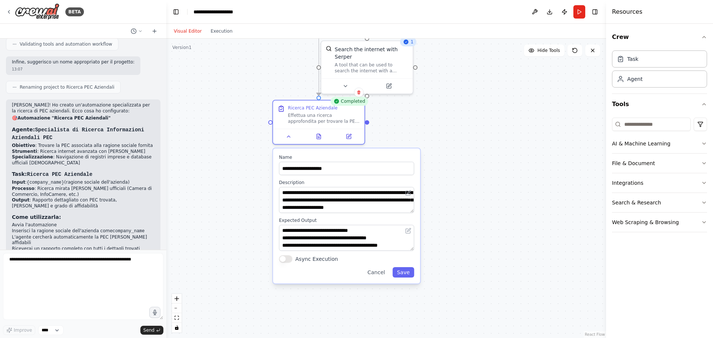
drag, startPoint x: 463, startPoint y: 237, endPoint x: 442, endPoint y: 176, distance: 63.9
click at [442, 176] on div ".deletable-edge-delete-btn { width: 20px; height: 20px; border: 0px solid #ffff…" at bounding box center [386, 189] width 440 height 300
click at [407, 234] on button at bounding box center [408, 231] width 9 height 9
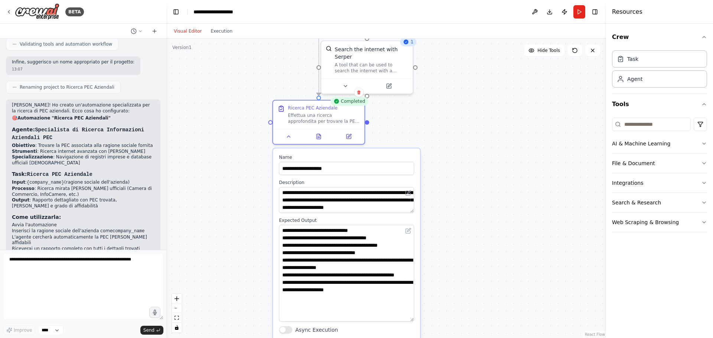
drag, startPoint x: 413, startPoint y: 250, endPoint x: 409, endPoint y: 321, distance: 71.0
click at [409, 321] on textarea "**********" at bounding box center [346, 273] width 135 height 97
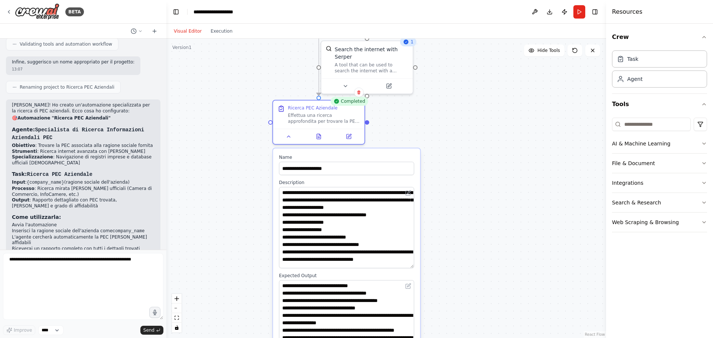
drag, startPoint x: 412, startPoint y: 212, endPoint x: 403, endPoint y: 268, distance: 56.1
click at [403, 268] on textarea "**********" at bounding box center [346, 227] width 135 height 81
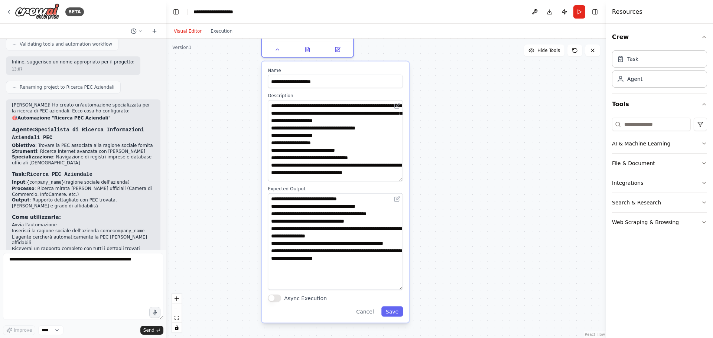
drag, startPoint x: 249, startPoint y: 176, endPoint x: 241, endPoint y: 150, distance: 27.3
click at [241, 150] on div ".deletable-edge-delete-btn { width: 20px; height: 20px; border: 0px solid #ffff…" at bounding box center [386, 189] width 440 height 300
drag, startPoint x: 327, startPoint y: 248, endPoint x: 139, endPoint y: 161, distance: 206.9
click at [139, 161] on div "BETA Hello! I'm the CrewAI assistant. What kind of automation do you want to bu…" at bounding box center [356, 169] width 713 height 338
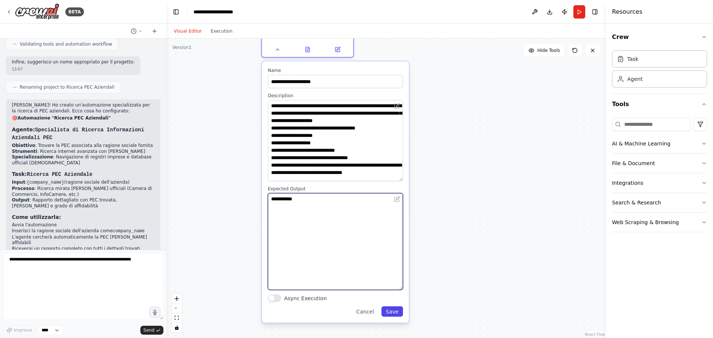
type textarea "**********"
click at [390, 312] on button "Save" at bounding box center [392, 312] width 22 height 10
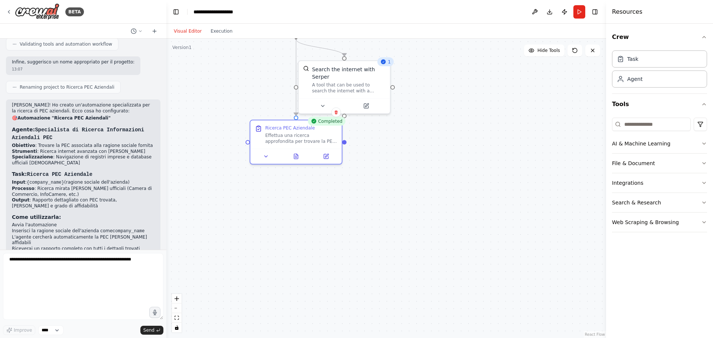
drag, startPoint x: 361, startPoint y: 134, endPoint x: 348, endPoint y: 241, distance: 107.4
click at [342, 249] on div ".deletable-edge-delete-btn { width: 20px; height: 20px; border: 0px solid #ffff…" at bounding box center [386, 189] width 440 height 300
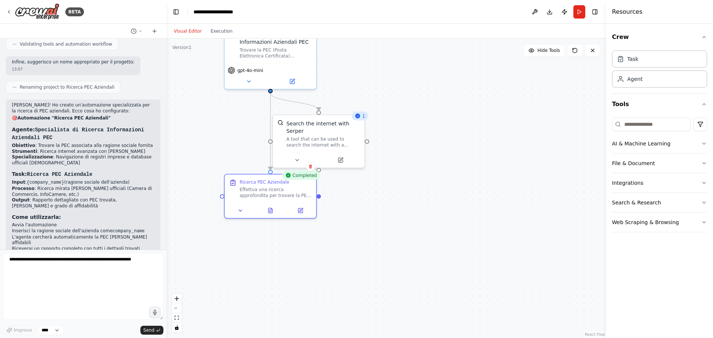
drag, startPoint x: 499, startPoint y: 196, endPoint x: 494, endPoint y: 202, distance: 7.7
click at [494, 202] on div ".deletable-edge-delete-btn { width: 20px; height: 20px; border: 0px solid #ffff…" at bounding box center [386, 189] width 440 height 300
click at [579, 9] on button "Run" at bounding box center [579, 11] width 12 height 13
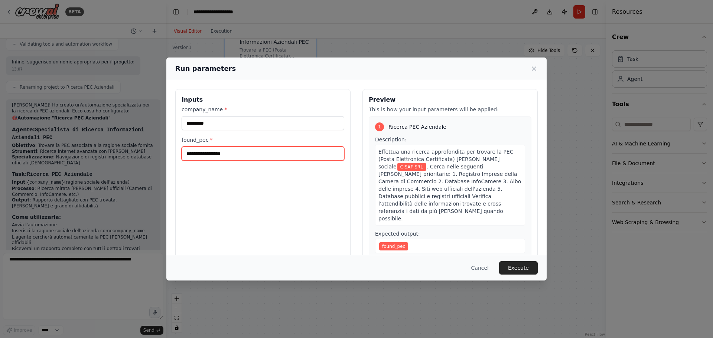
click at [241, 151] on input "found_pec *" at bounding box center [263, 154] width 163 height 14
click at [532, 69] on icon at bounding box center [533, 68] width 7 height 7
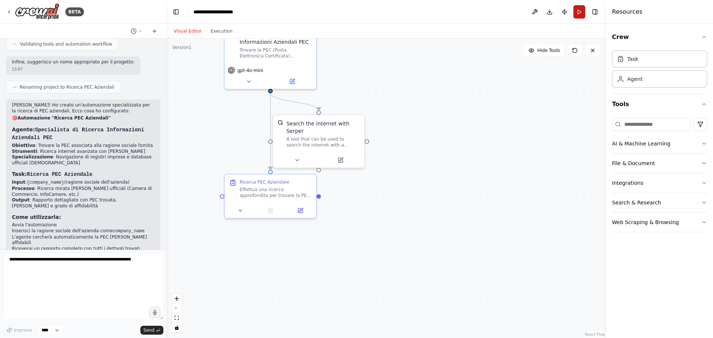
click at [581, 15] on button "Run" at bounding box center [579, 11] width 12 height 13
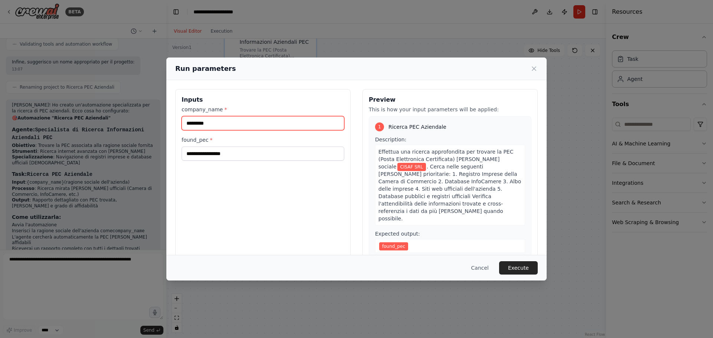
click at [227, 125] on input "*********" at bounding box center [263, 123] width 163 height 14
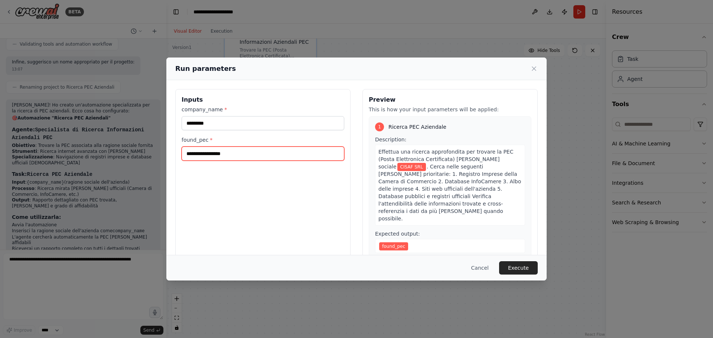
click at [229, 157] on input "found_pec *" at bounding box center [263, 154] width 163 height 14
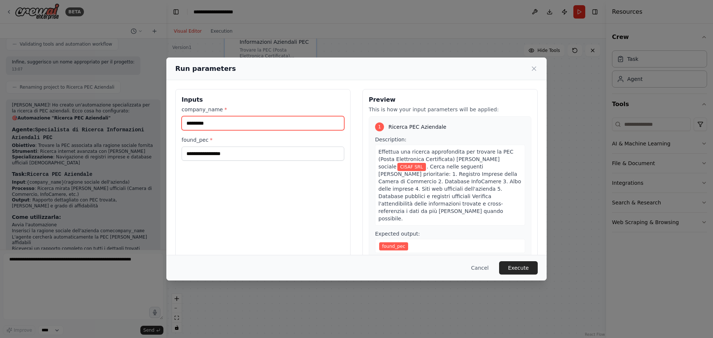
click at [234, 126] on input "*********" at bounding box center [263, 123] width 163 height 14
click at [527, 265] on button "Execute" at bounding box center [518, 267] width 39 height 13
click at [134, 163] on div "Run parameters Inputs company_name * ********* found_pec * This field is requir…" at bounding box center [356, 169] width 713 height 338
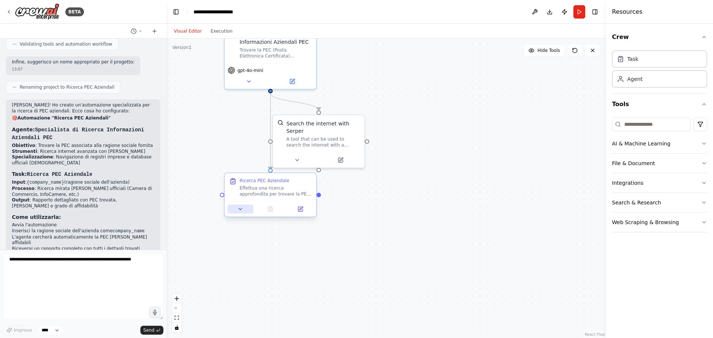
click at [238, 208] on icon at bounding box center [241, 210] width 6 height 6
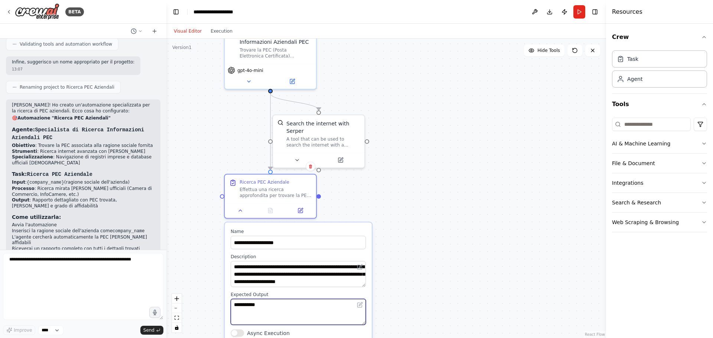
click at [274, 302] on textarea "**********" at bounding box center [298, 312] width 135 height 26
drag, startPoint x: 275, startPoint y: 303, endPoint x: 230, endPoint y: 303, distance: 45.3
click at [230, 303] on div "**********" at bounding box center [298, 290] width 147 height 135
click at [243, 302] on textarea "**********" at bounding box center [298, 312] width 135 height 26
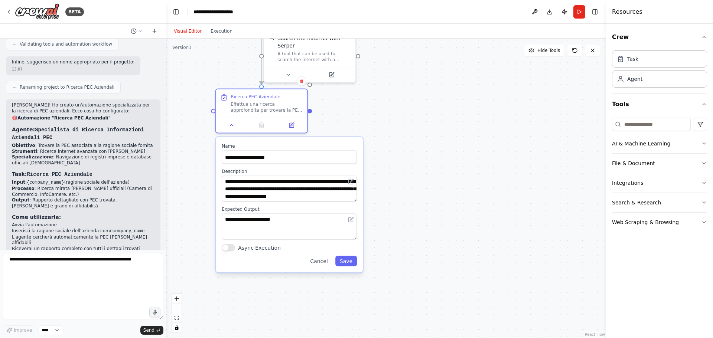
drag, startPoint x: 203, startPoint y: 233, endPoint x: 224, endPoint y: 176, distance: 60.5
click at [224, 176] on div ".deletable-edge-delete-btn { width: 20px; height: 20px; border: 0px solid #ffff…" at bounding box center [386, 189] width 440 height 300
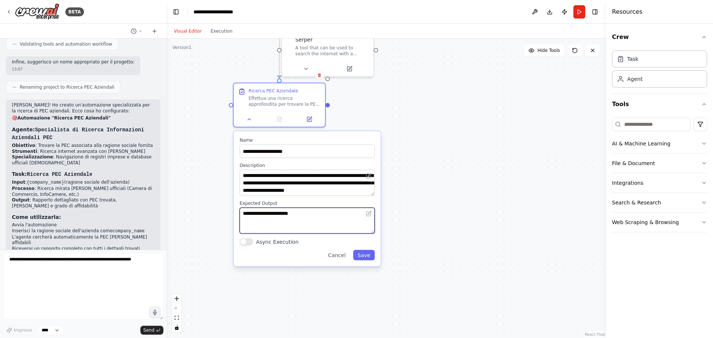
click at [294, 215] on textarea "**********" at bounding box center [307, 221] width 135 height 26
type textarea "**********"
click at [365, 255] on button "Save" at bounding box center [364, 255] width 22 height 10
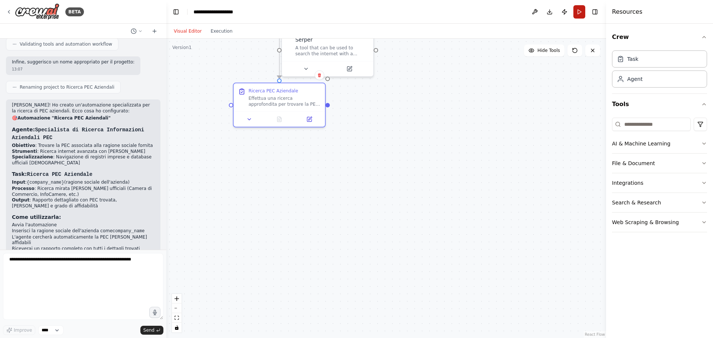
click at [579, 10] on button "Run" at bounding box center [579, 11] width 12 height 13
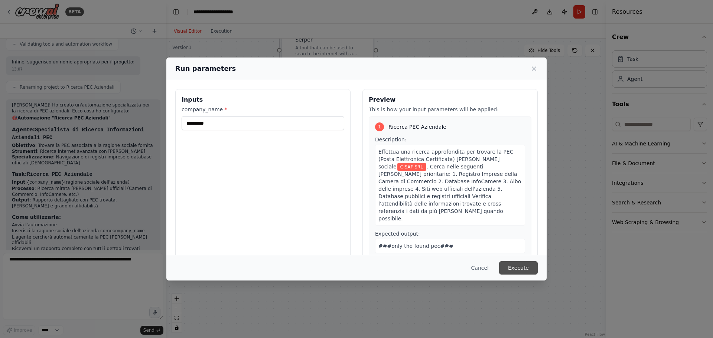
click at [516, 269] on button "Execute" at bounding box center [518, 267] width 39 height 13
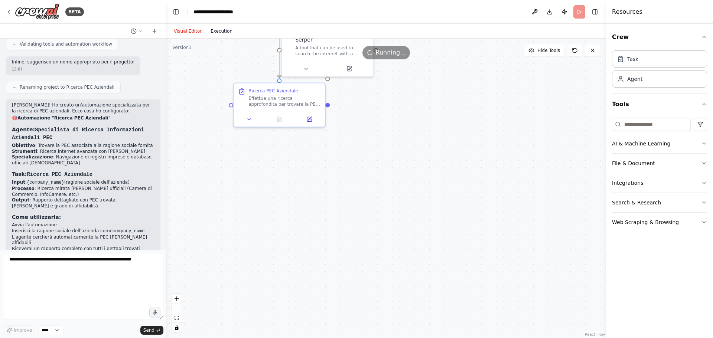
click at [217, 29] on button "Execution" at bounding box center [221, 31] width 31 height 9
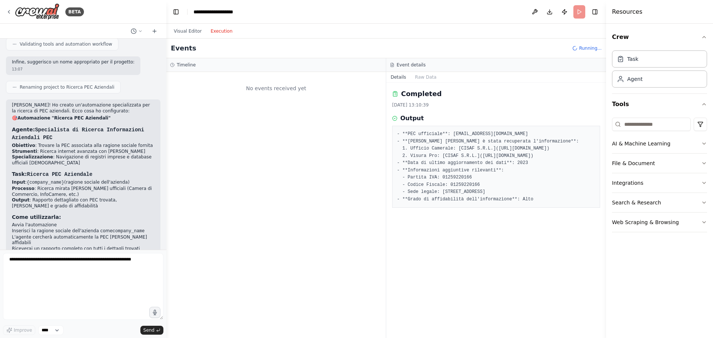
click at [203, 70] on div "Timeline" at bounding box center [276, 65] width 220 height 14
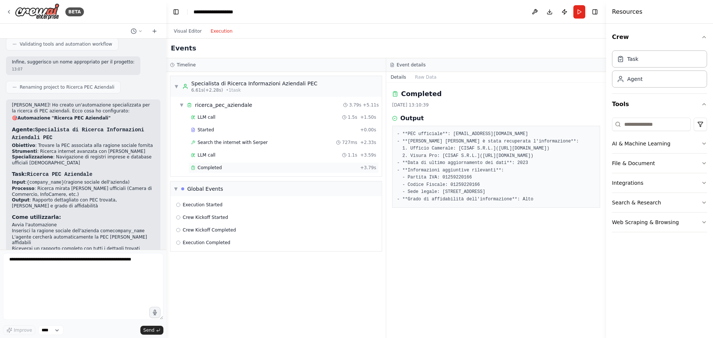
click at [208, 164] on div "Completed + 3.79s" at bounding box center [283, 167] width 191 height 11
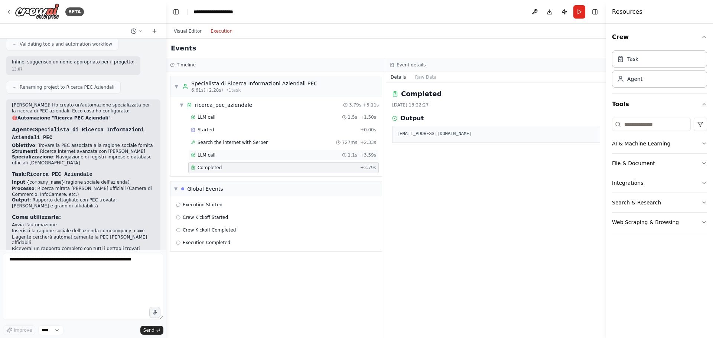
click at [219, 155] on div "LLM call 1.1s + 3.59s" at bounding box center [283, 155] width 185 height 6
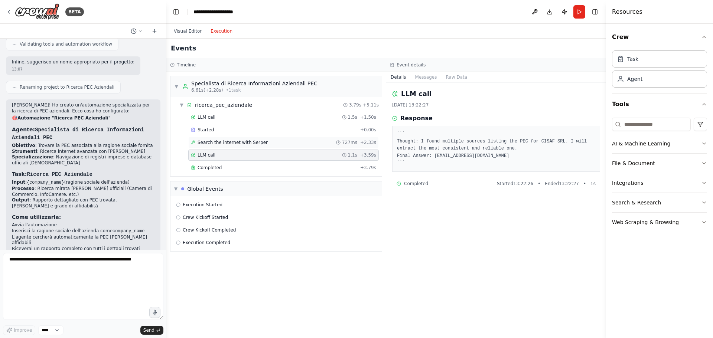
click at [217, 142] on span "Search the internet with Serper" at bounding box center [233, 143] width 70 height 6
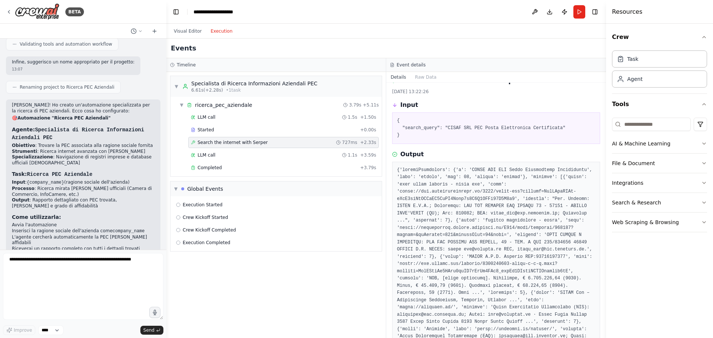
scroll to position [0, 0]
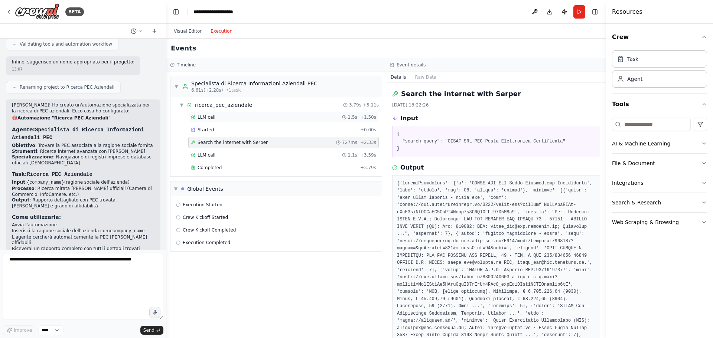
click at [208, 123] on div "LLM call 1.5s + 1.50s" at bounding box center [283, 117] width 191 height 11
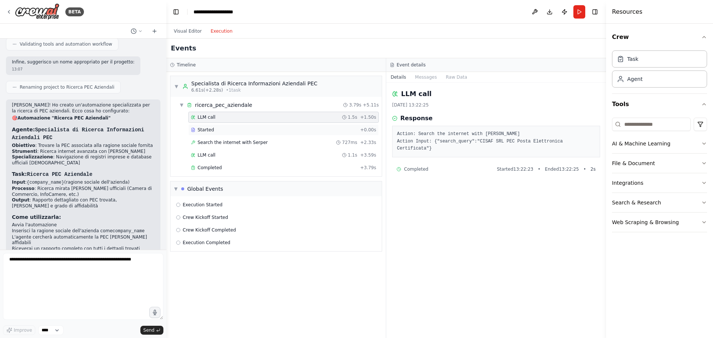
click at [211, 128] on span "Started" at bounding box center [206, 130] width 16 height 6
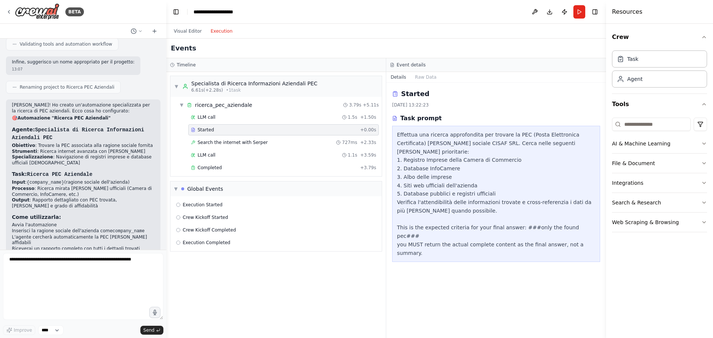
click at [211, 136] on div "LLM call 1.5s + 1.50s Started + 0.00s Search the internet with Serper 727ms + 2…" at bounding box center [278, 143] width 205 height 63
click at [211, 147] on div "Search the internet with Serper 727ms + 2.33s" at bounding box center [283, 142] width 191 height 11
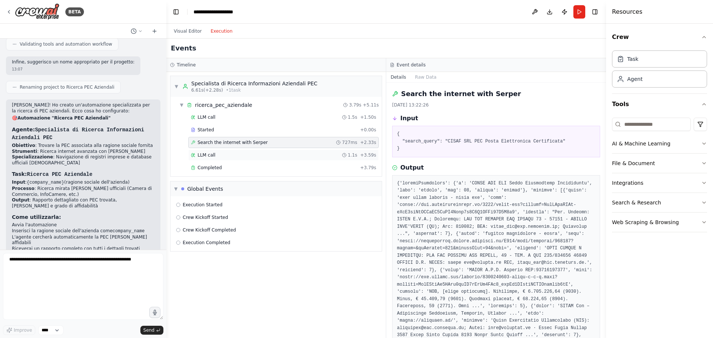
click at [208, 155] on span "LLM call" at bounding box center [207, 155] width 18 height 6
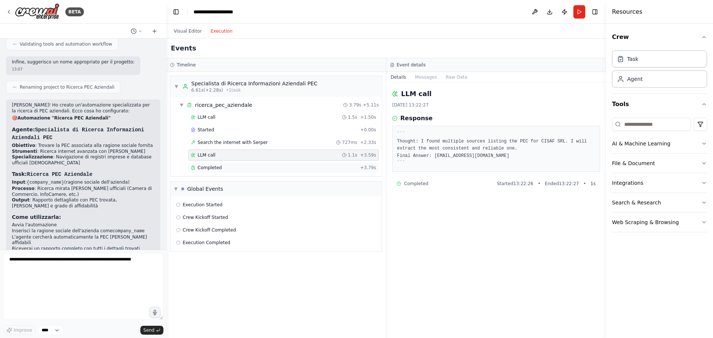
click at [214, 170] on span "Completed" at bounding box center [210, 168] width 24 height 6
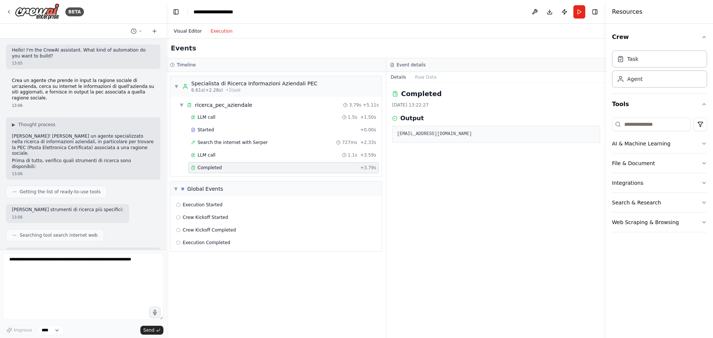
click at [196, 32] on button "Visual Editor" at bounding box center [187, 31] width 37 height 9
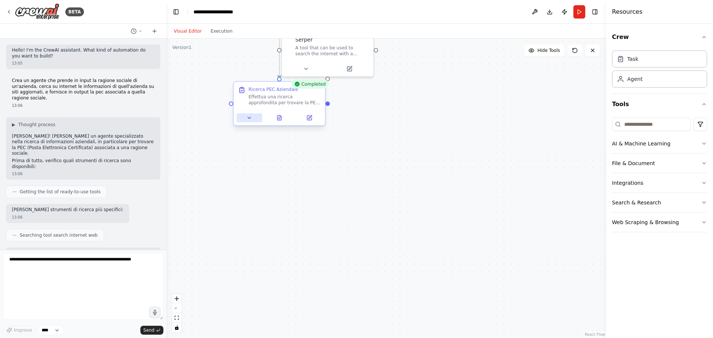
click at [261, 114] on button at bounding box center [250, 118] width 26 height 9
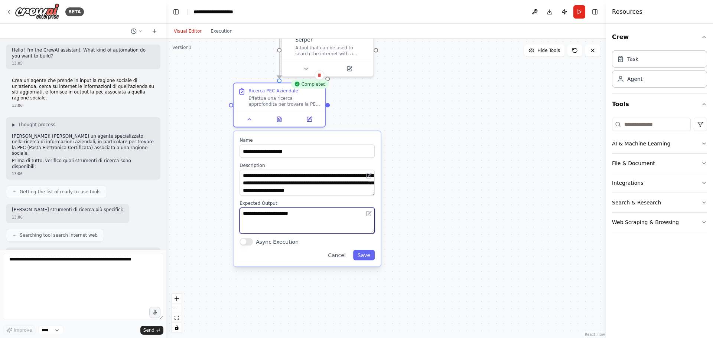
click at [316, 224] on textarea "**********" at bounding box center [307, 221] width 135 height 26
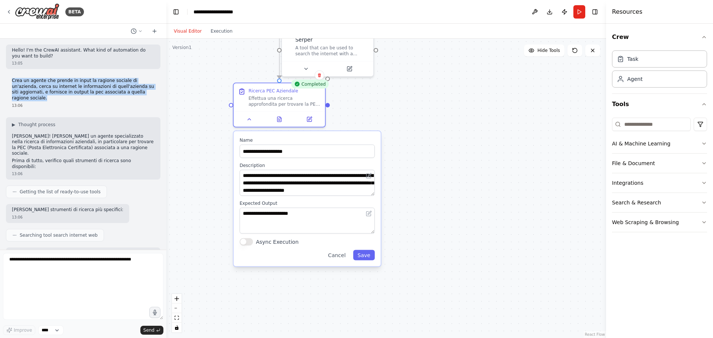
drag, startPoint x: 135, startPoint y: 92, endPoint x: 6, endPoint y: 79, distance: 129.9
click at [6, 79] on div "Hello! I'm the CrewAI assistant. What kind of automation do you want to build? …" at bounding box center [83, 144] width 166 height 211
copy p "Crea un agente che prende in input la ragione sociale di un'azienda, cerca su i…"
click at [443, 165] on div ".deletable-edge-delete-btn { width: 20px; height: 20px; border: 0px solid #ffff…" at bounding box center [386, 189] width 440 height 300
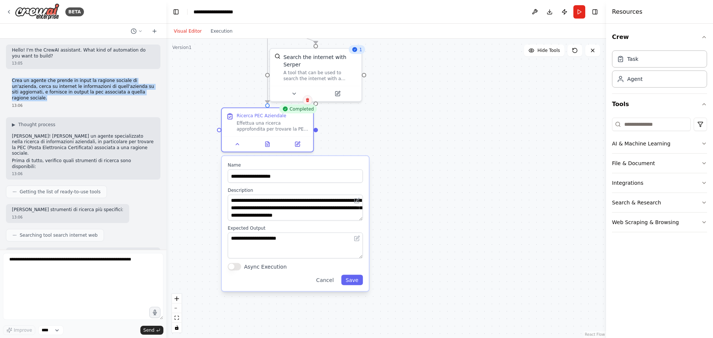
click at [307, 101] on icon at bounding box center [307, 100] width 3 height 4
click at [284, 105] on div "Completed" at bounding box center [298, 109] width 38 height 9
click at [282, 100] on button "Confirm" at bounding box center [286, 100] width 26 height 9
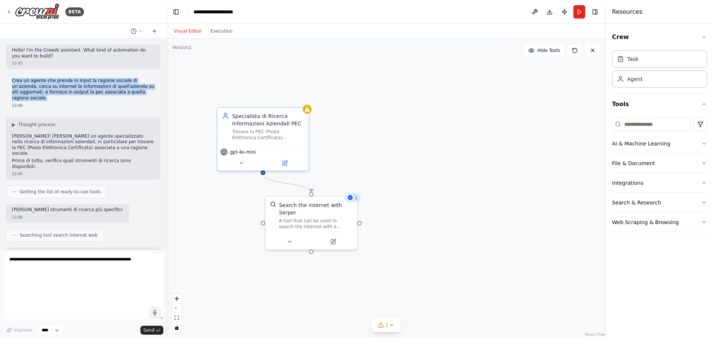
drag, startPoint x: 396, startPoint y: 128, endPoint x: 392, endPoint y: 269, distance: 140.5
click at [392, 269] on div ".deletable-edge-delete-btn { width: 20px; height: 20px; border: 0px solid #ffff…" at bounding box center [386, 189] width 440 height 300
click at [336, 217] on div "A tool that can be used to search the internet with a search_query. Supports di…" at bounding box center [316, 223] width 74 height 12
click at [352, 187] on icon at bounding box center [351, 188] width 4 height 4
click at [325, 187] on button "Confirm" at bounding box center [330, 188] width 26 height 9
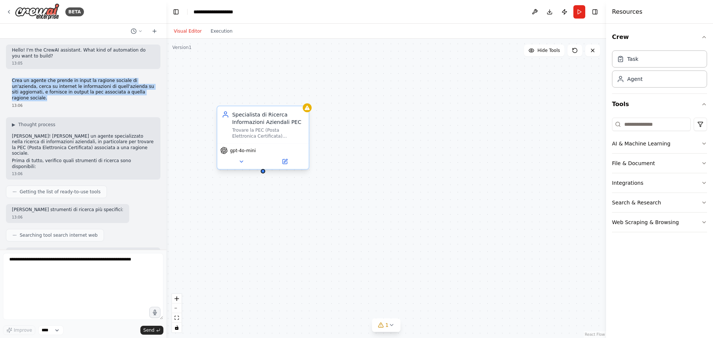
click at [297, 107] on div "Specialista di Ricerca Informazioni Aziendali PEC Trovare la PEC (Posta Elettro…" at bounding box center [262, 125] width 91 height 37
click at [304, 97] on icon at bounding box center [303, 99] width 4 height 4
click at [277, 102] on button "Confirm" at bounding box center [282, 99] width 26 height 9
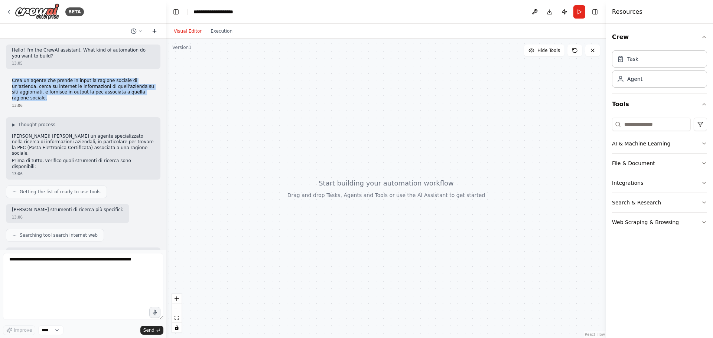
click at [159, 30] on button at bounding box center [155, 31] width 12 height 9
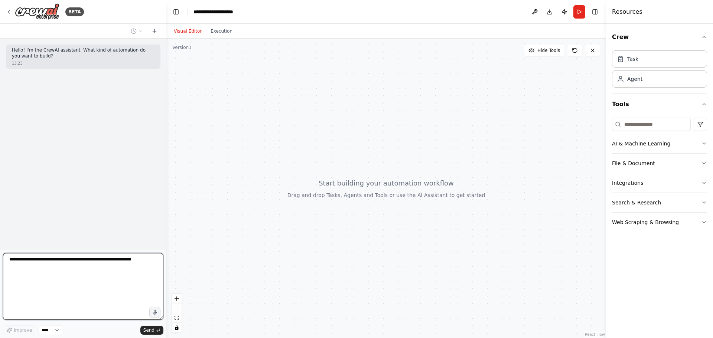
click at [68, 272] on textarea at bounding box center [83, 286] width 160 height 67
paste textarea "**********"
type textarea "**********"
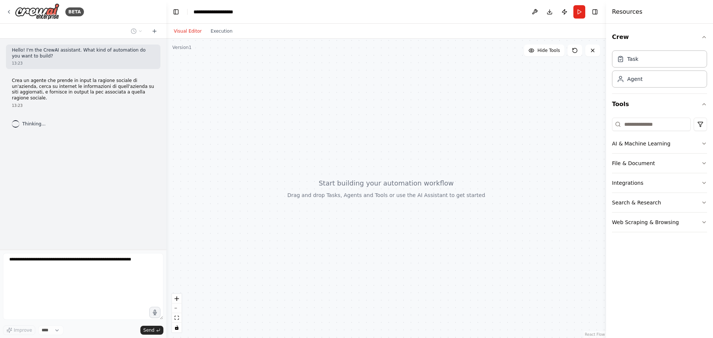
drag, startPoint x: 289, startPoint y: 168, endPoint x: 293, endPoint y: 147, distance: 21.1
click at [293, 147] on div at bounding box center [386, 189] width 440 height 300
drag, startPoint x: 383, startPoint y: 212, endPoint x: 378, endPoint y: 206, distance: 7.9
click at [378, 206] on div at bounding box center [386, 189] width 440 height 300
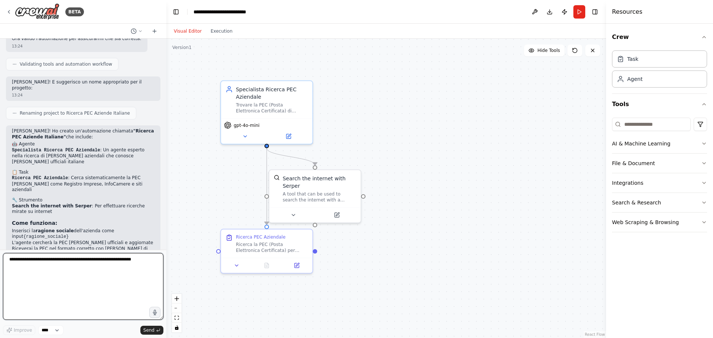
scroll to position [306, 0]
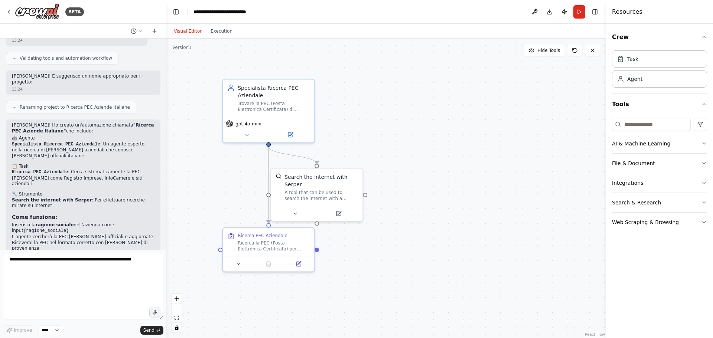
drag, startPoint x: 440, startPoint y: 227, endPoint x: 473, endPoint y: 210, distance: 36.7
click at [473, 210] on div ".deletable-edge-delete-btn { width: 20px; height: 20px; border: 0px solid #ffff…" at bounding box center [386, 189] width 440 height 300
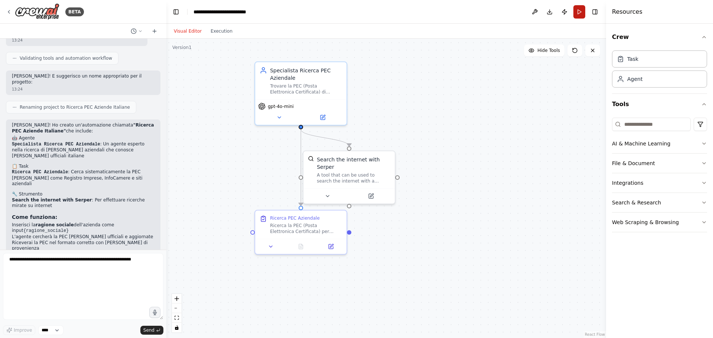
click at [583, 13] on button "Run" at bounding box center [579, 11] width 12 height 13
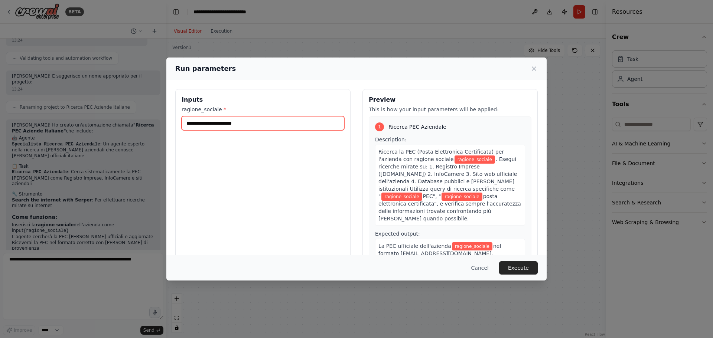
click at [242, 126] on input "ragione_sociale *" at bounding box center [263, 123] width 163 height 14
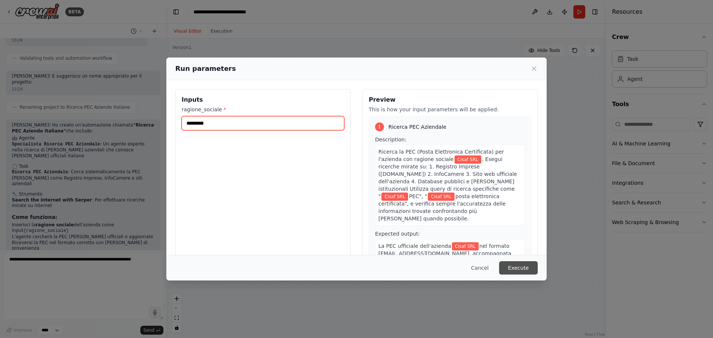
type input "*********"
click at [526, 272] on button "Execute" at bounding box center [518, 267] width 39 height 13
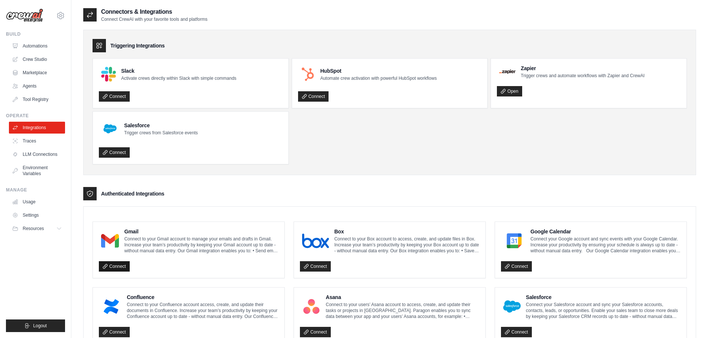
click at [111, 262] on link "Connect" at bounding box center [114, 266] width 31 height 10
click at [114, 276] on div "Gmail Connect to your Gmail account to manage your emails and drafts in Gmail. …" at bounding box center [188, 250] width 191 height 56
